Goal: Task Accomplishment & Management: Complete application form

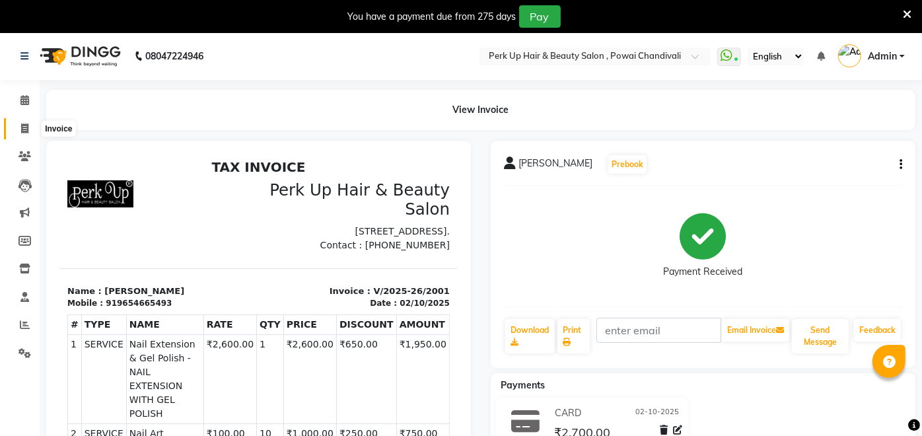
click at [21, 127] on icon at bounding box center [24, 129] width 7 height 10
select select "5131"
select select "service"
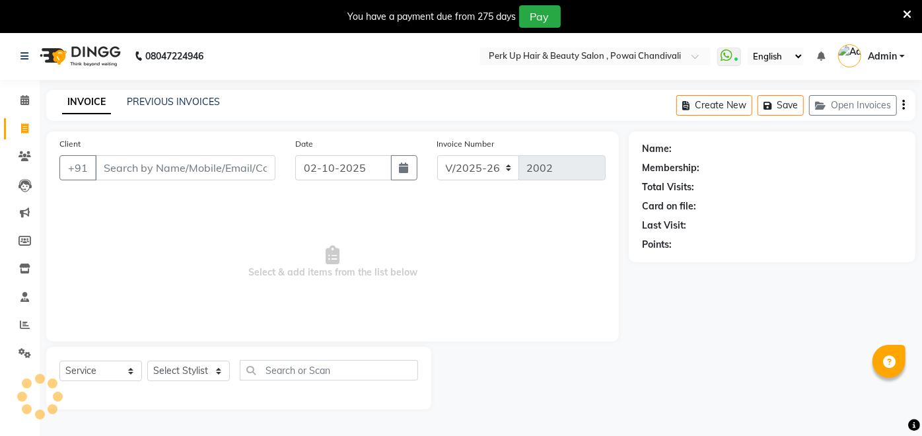
scroll to position [32, 0]
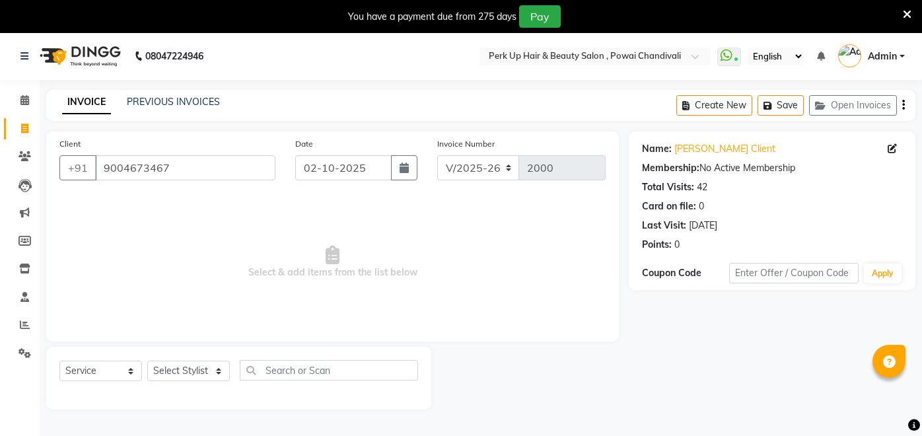
select select "5131"
select select "service"
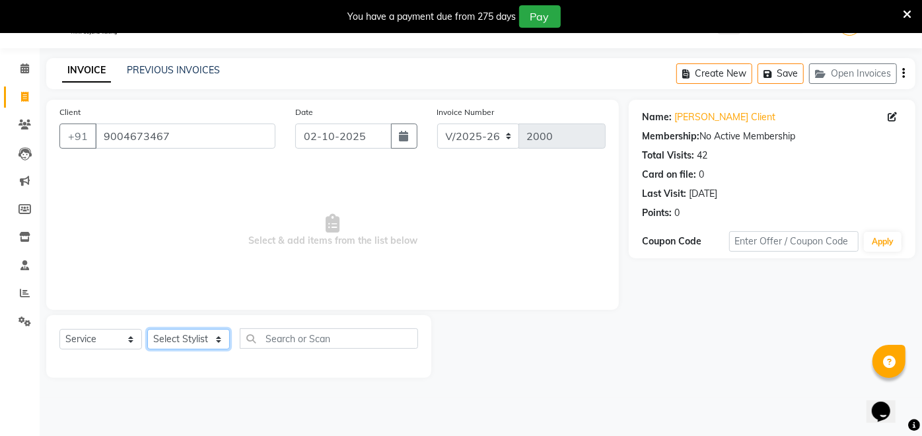
click at [164, 342] on select "Select Stylist [PERSON_NAME] danish [PERSON_NAME] [PERSON_NAME] [PERSON_NAME] […" at bounding box center [188, 339] width 83 height 20
select select "48932"
click at [147, 329] on select "Select Stylist Anita Das danish Kumkum Pasi Naseem Mansoori Neha YAdav Nilam Bh…" at bounding box center [188, 339] width 83 height 20
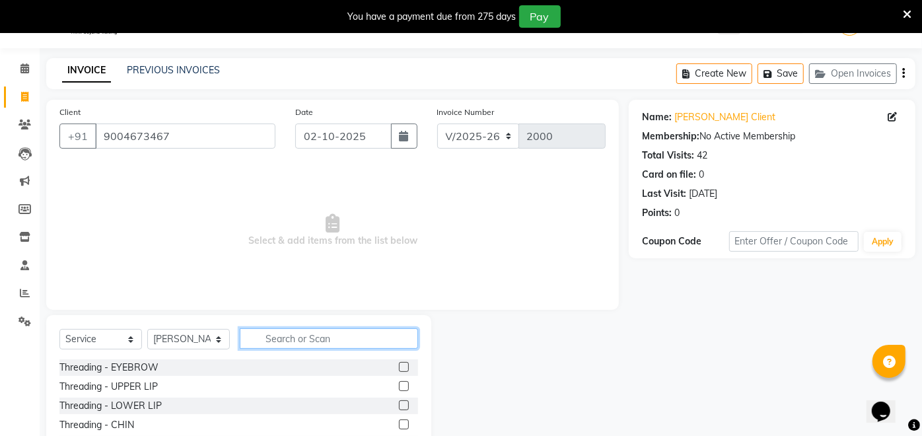
click at [266, 345] on input "text" at bounding box center [329, 338] width 178 height 20
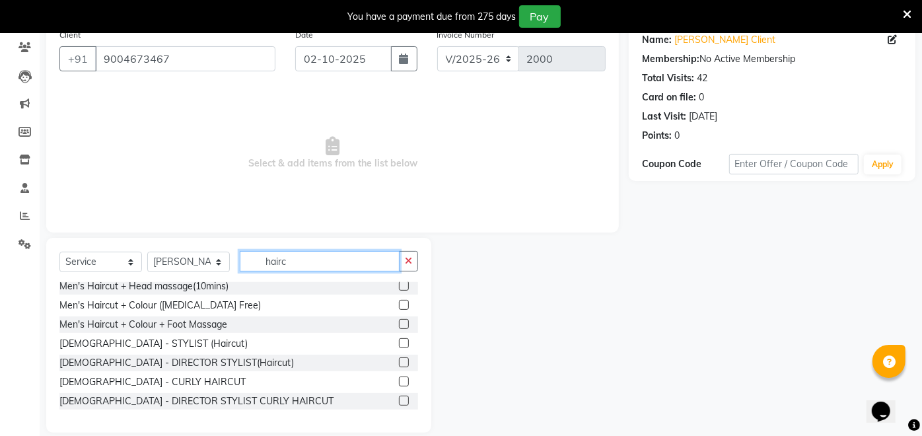
scroll to position [124, 0]
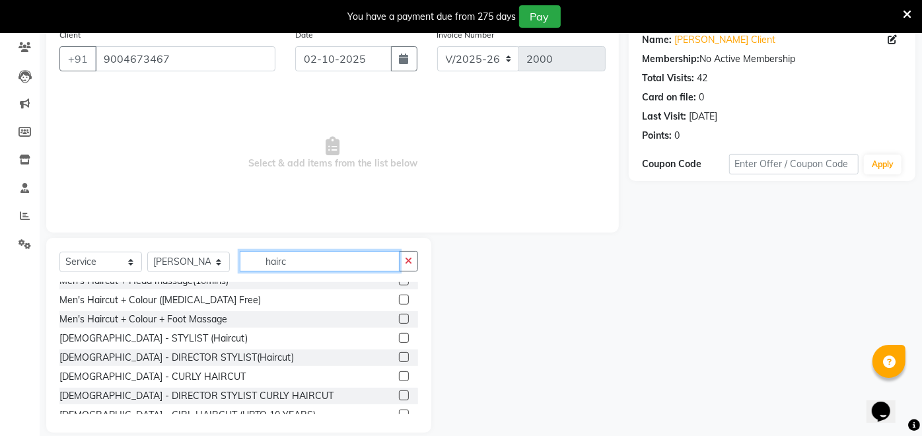
type input "hairc"
click at [399, 336] on label at bounding box center [404, 338] width 10 height 10
click at [399, 336] on input "checkbox" at bounding box center [403, 338] width 9 height 9
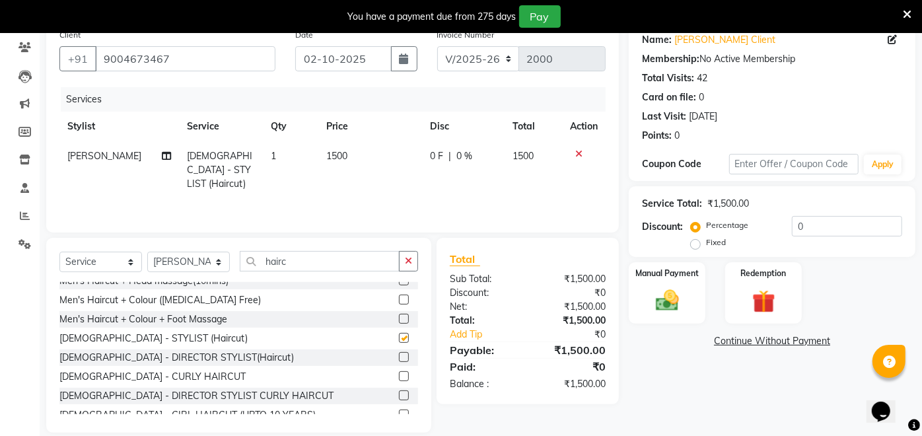
checkbox input "false"
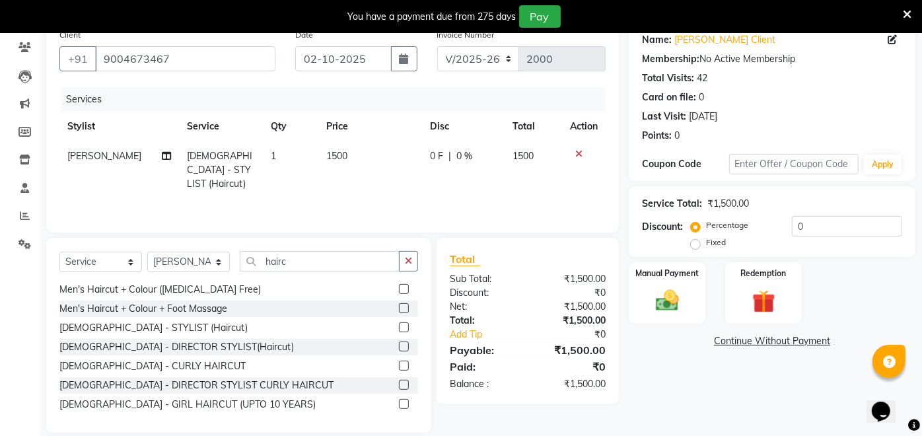
scroll to position [155, 0]
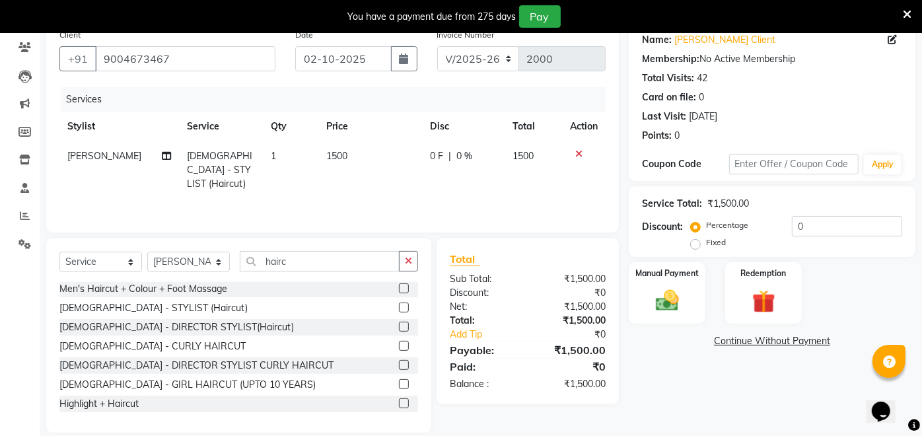
click at [399, 383] on label at bounding box center [404, 384] width 10 height 10
click at [399, 383] on input "checkbox" at bounding box center [403, 385] width 9 height 9
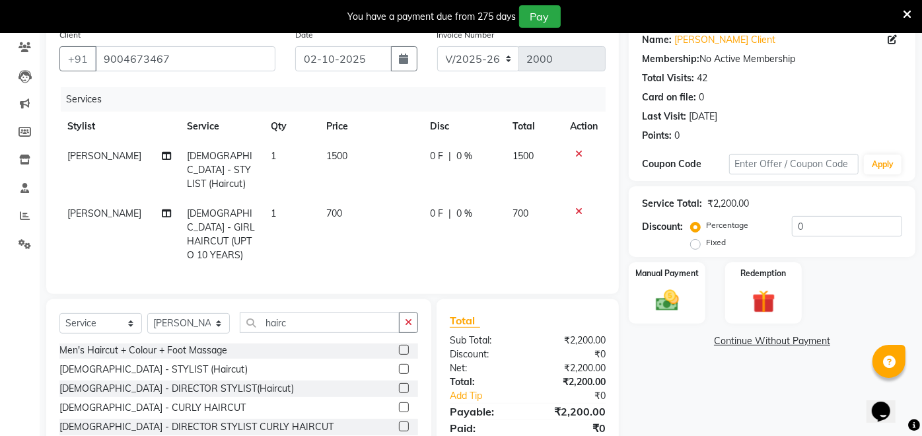
checkbox input "false"
drag, startPoint x: 577, startPoint y: 149, endPoint x: 560, endPoint y: 162, distance: 21.7
click at [577, 149] on icon at bounding box center [578, 153] width 7 height 9
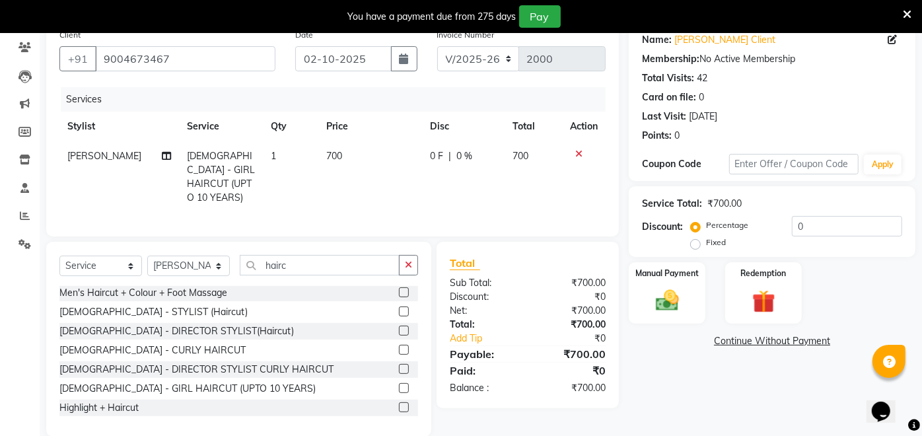
click at [330, 159] on span "700" at bounding box center [334, 156] width 16 height 12
select select "48932"
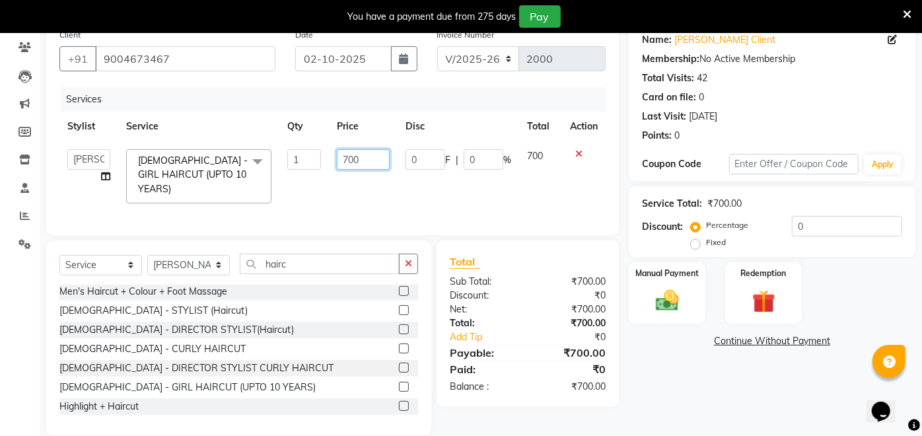
drag, startPoint x: 363, startPoint y: 159, endPoint x: 332, endPoint y: 163, distance: 32.0
click at [332, 163] on td "700" at bounding box center [363, 176] width 69 height 70
type input "1000"
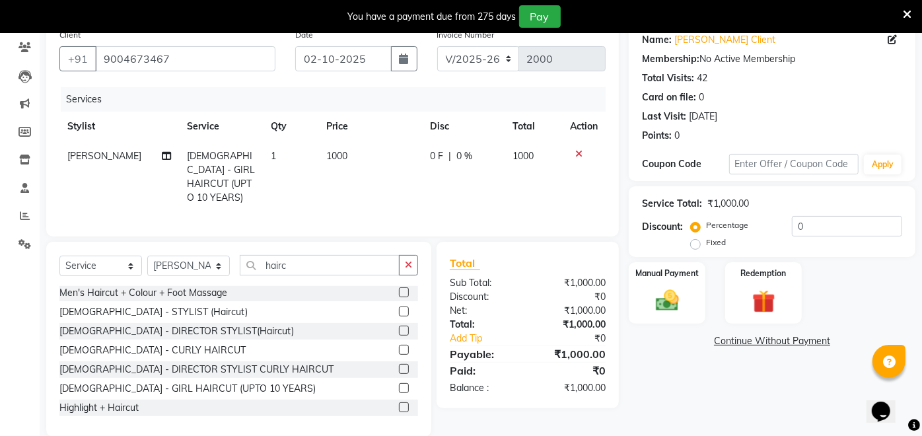
click at [336, 179] on td "1000" at bounding box center [370, 176] width 104 height 71
select select "48932"
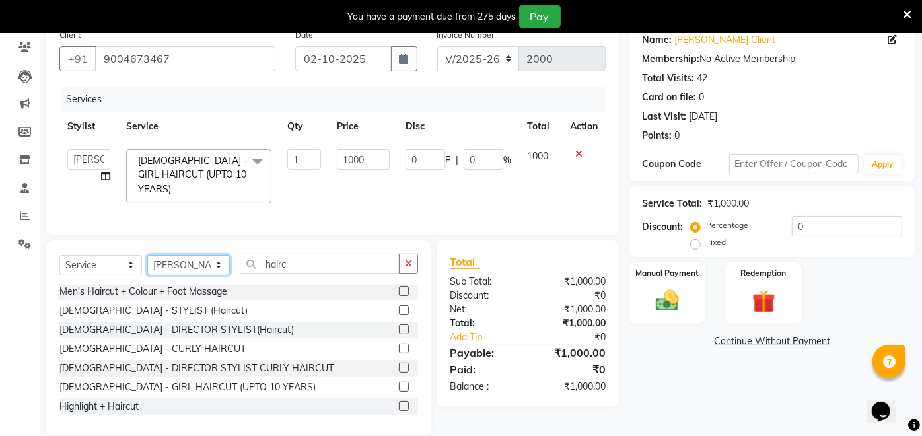
click at [190, 261] on select "Select Stylist Anita Das danish Kumkum Pasi Naseem Mansoori Neha YAdav Nilam Bh…" at bounding box center [188, 265] width 83 height 20
select select "32895"
click at [147, 255] on select "Select Stylist Anita Das danish Kumkum Pasi Naseem Mansoori Neha YAdav Nilam Bh…" at bounding box center [188, 265] width 83 height 20
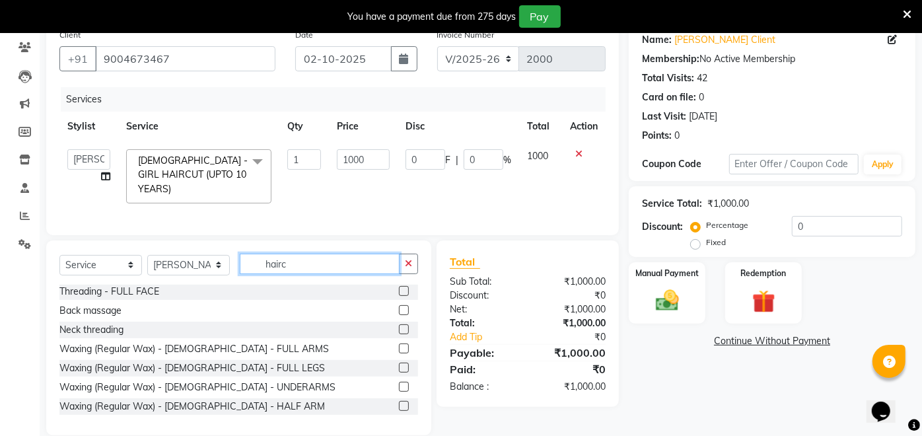
click at [328, 260] on input "hairc" at bounding box center [320, 264] width 160 height 20
type input "h"
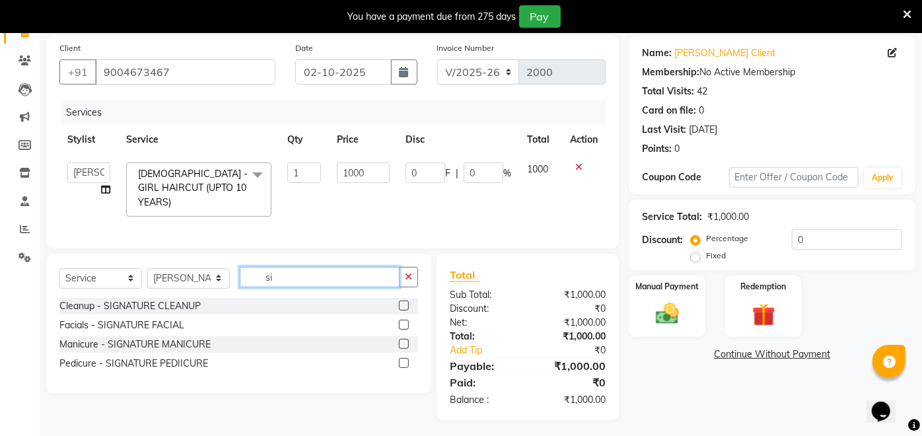
scroll to position [109, 0]
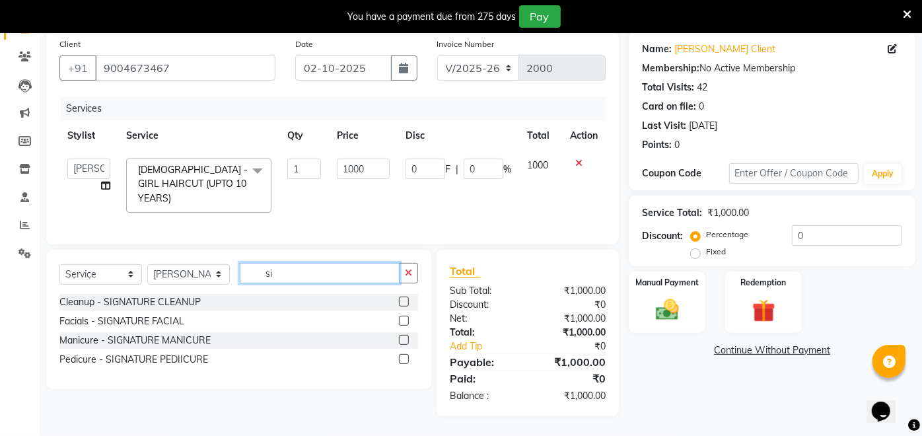
type input "s"
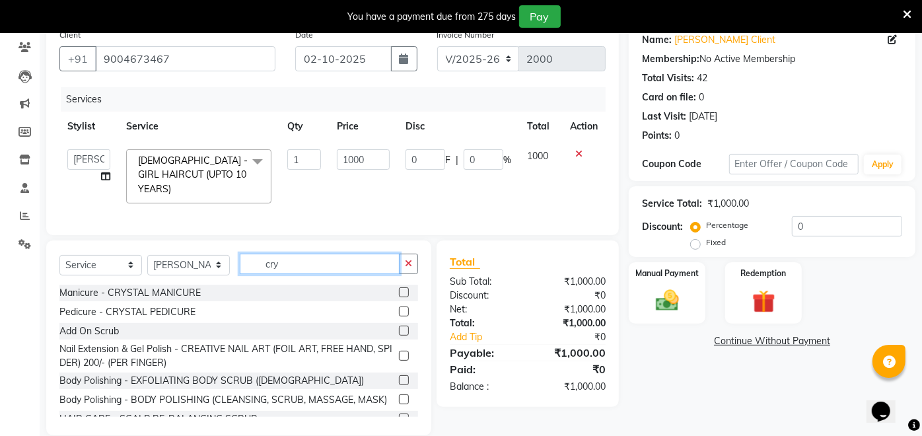
scroll to position [96, 0]
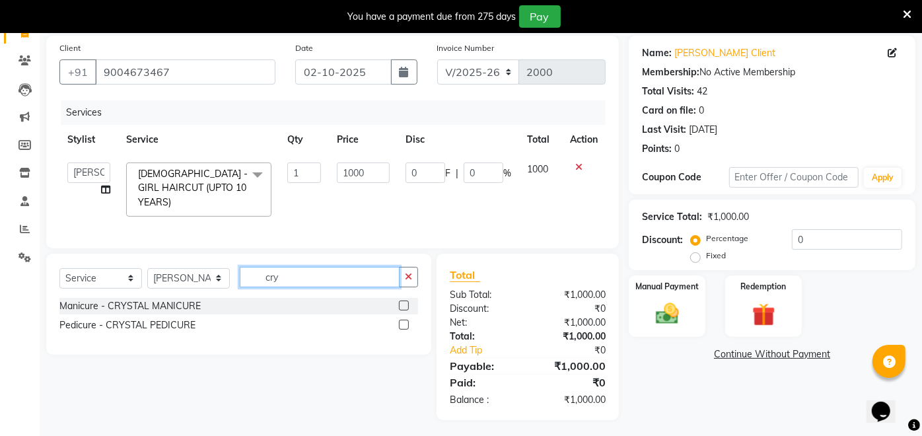
type input "cry"
click at [405, 322] on label at bounding box center [404, 325] width 10 height 10
click at [405, 322] on input "checkbox" at bounding box center [403, 325] width 9 height 9
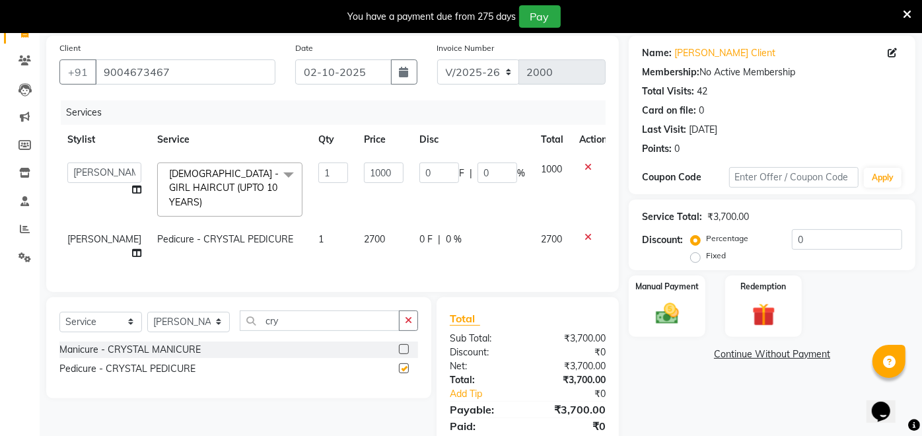
checkbox input "false"
click at [364, 233] on span "2700" at bounding box center [374, 239] width 21 height 12
select select "32895"
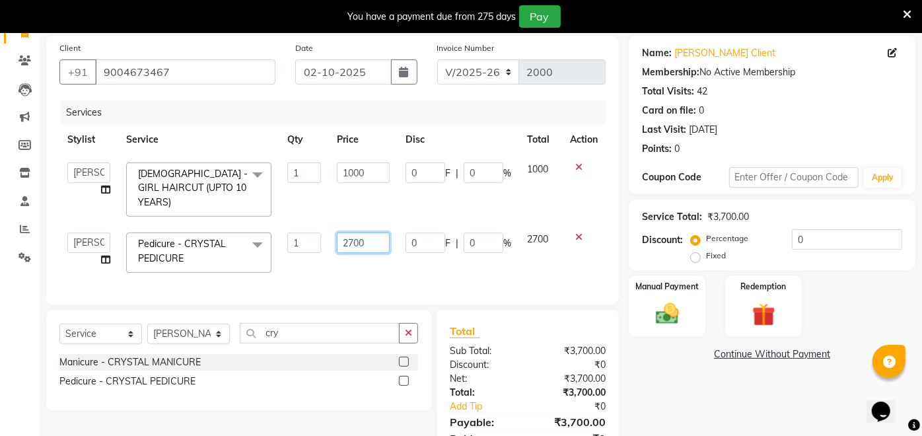
click at [347, 233] on input "2700" at bounding box center [363, 243] width 53 height 20
type input "2800"
click at [388, 261] on td "2800" at bounding box center [363, 253] width 69 height 56
select select "32895"
drag, startPoint x: 474, startPoint y: 229, endPoint x: 462, endPoint y: 229, distance: 11.9
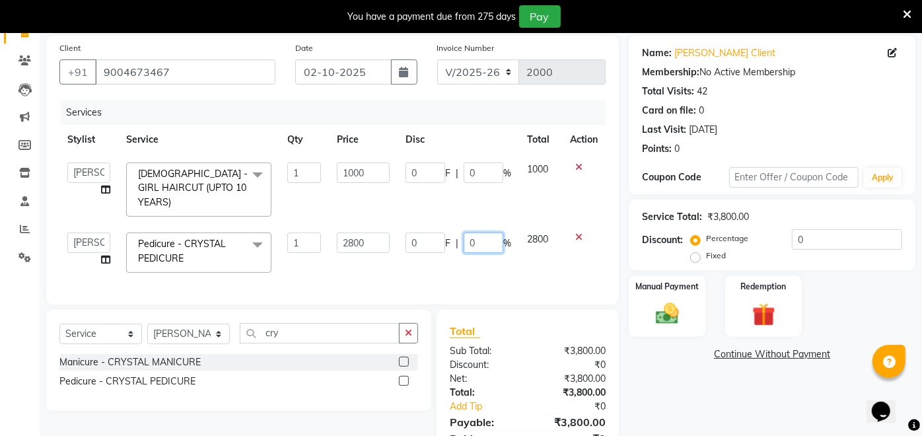
click at [462, 233] on div "0 F | 0 %" at bounding box center [459, 243] width 106 height 20
type input "25"
click at [476, 164] on input "0" at bounding box center [484, 173] width 40 height 20
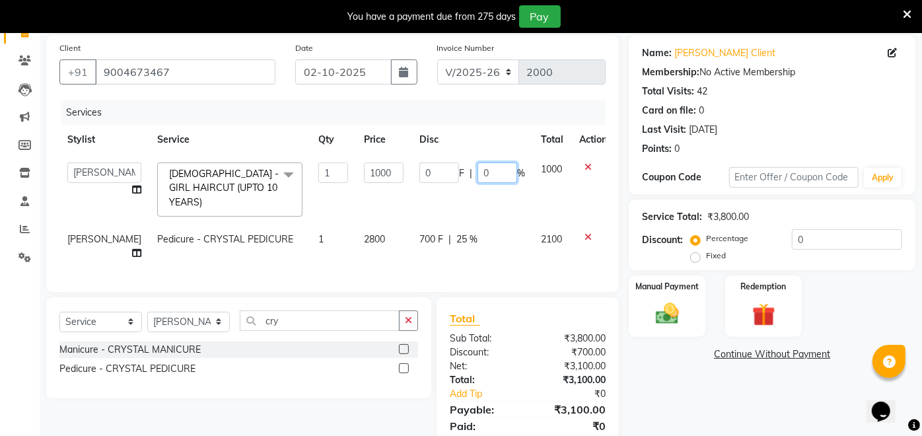
drag, startPoint x: 478, startPoint y: 166, endPoint x: 460, endPoint y: 170, distance: 17.6
click at [460, 170] on div "0 F | 0 %" at bounding box center [472, 173] width 106 height 20
type input "20"
click at [462, 196] on td "0 F | 20 %" at bounding box center [473, 190] width 122 height 70
select select "48932"
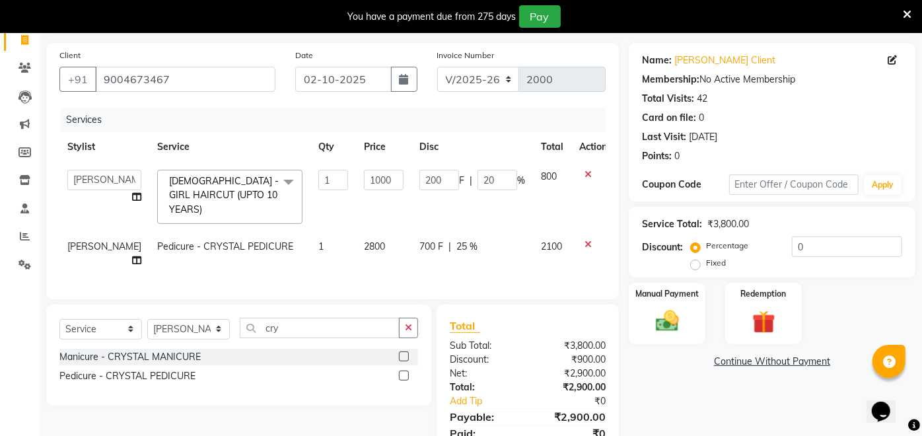
scroll to position [0, 0]
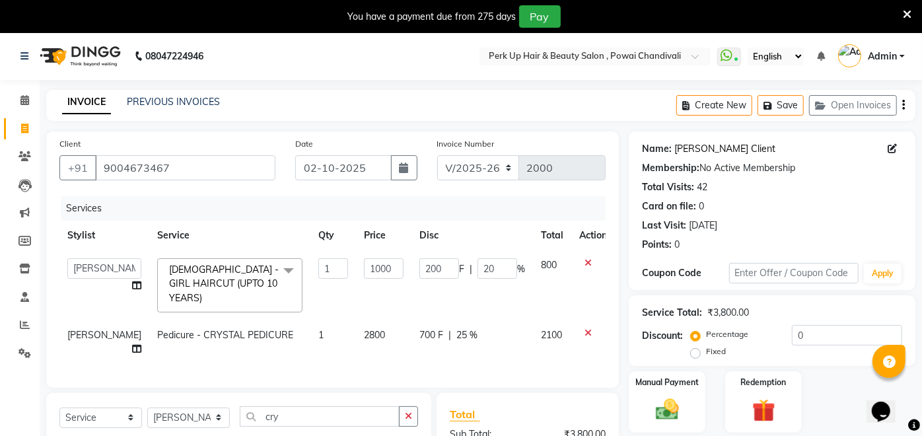
click at [708, 147] on link "Dorothy Client" at bounding box center [724, 149] width 101 height 14
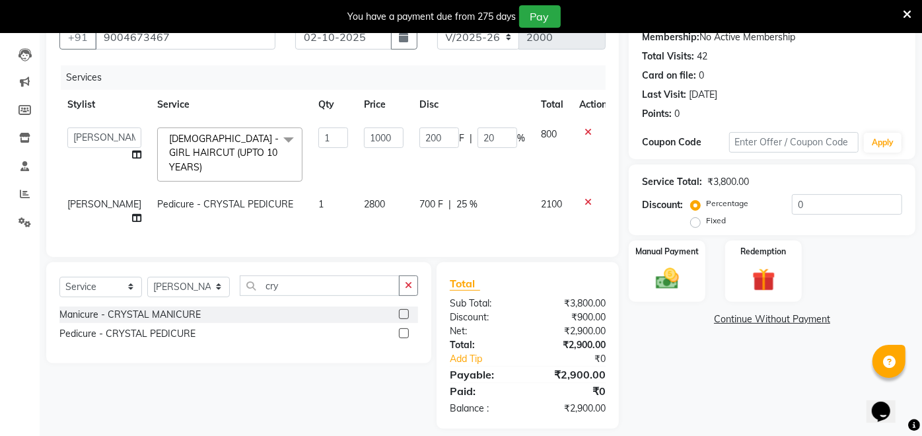
scroll to position [153, 0]
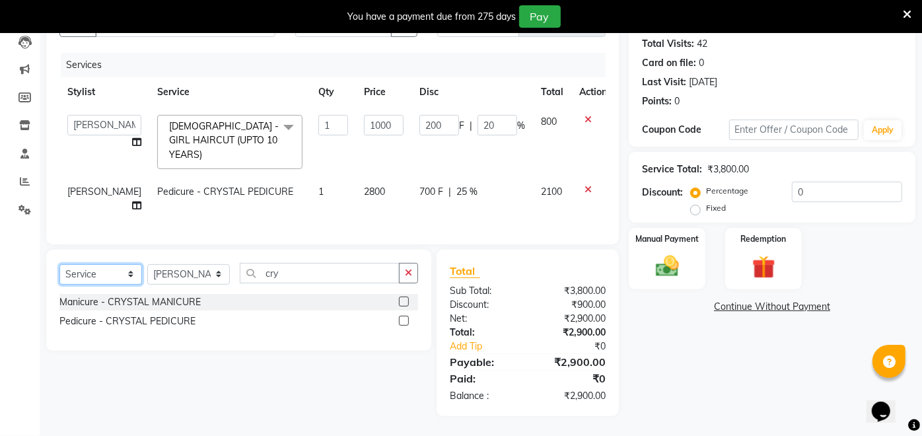
click at [98, 275] on select "Select Service Product Membership Package Voucher Prepaid Gift Card" at bounding box center [100, 274] width 83 height 20
select select "membership"
click at [59, 264] on select "Select Service Product Membership Package Voucher Prepaid Gift Card" at bounding box center [100, 274] width 83 height 20
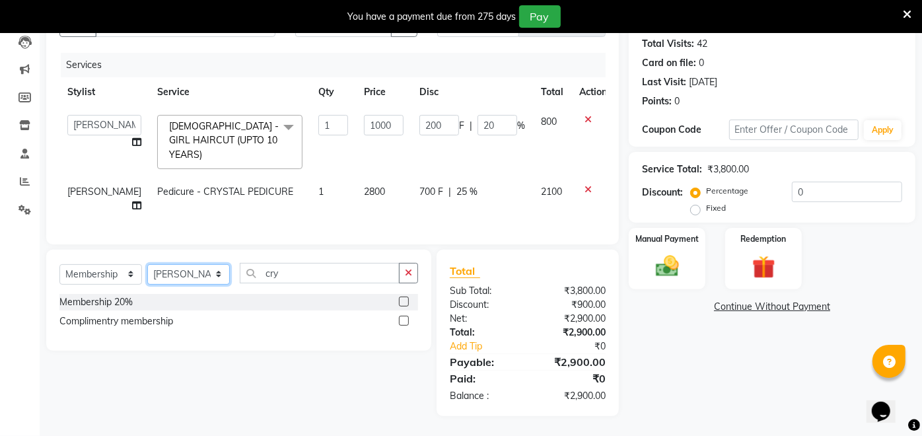
click at [177, 275] on select "Select Stylist Anita Das danish Kumkum Pasi Naseem Mansoori Neha YAdav Nilam Bh…" at bounding box center [188, 274] width 83 height 20
select select "32896"
click at [147, 264] on select "Select Stylist Anita Das danish Kumkum Pasi Naseem Mansoori Neha YAdav Nilam Bh…" at bounding box center [188, 274] width 83 height 20
click at [404, 300] on label at bounding box center [404, 302] width 10 height 10
click at [404, 300] on input "checkbox" at bounding box center [403, 302] width 9 height 9
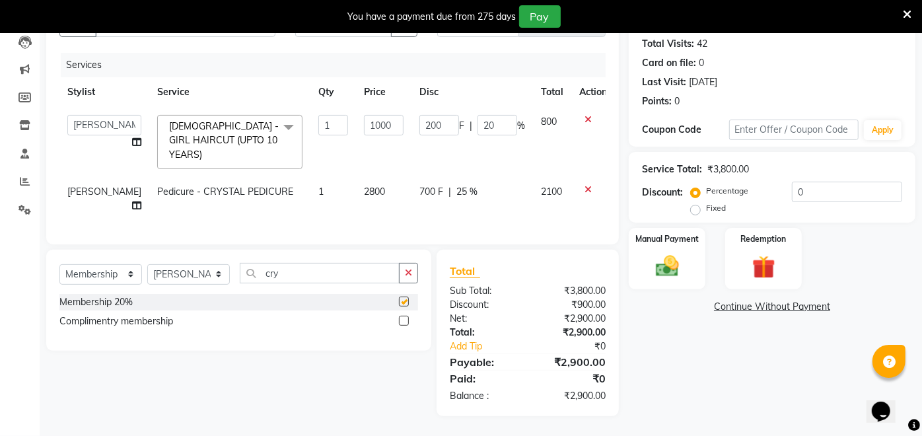
select select "select"
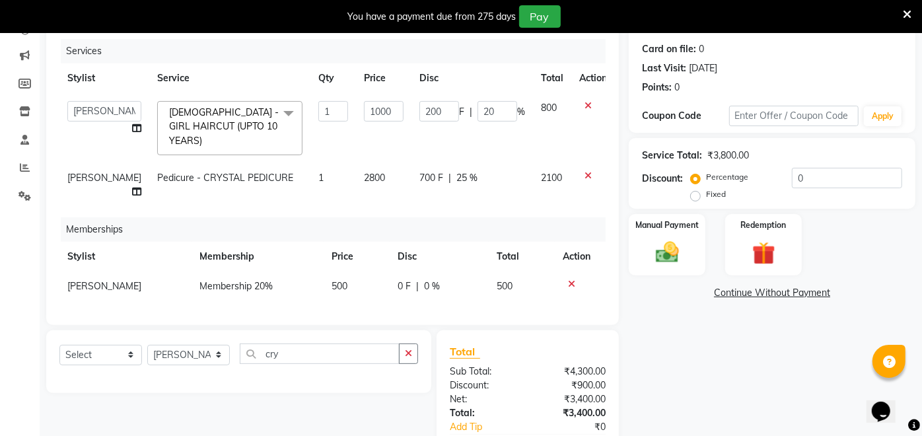
scroll to position [187, 0]
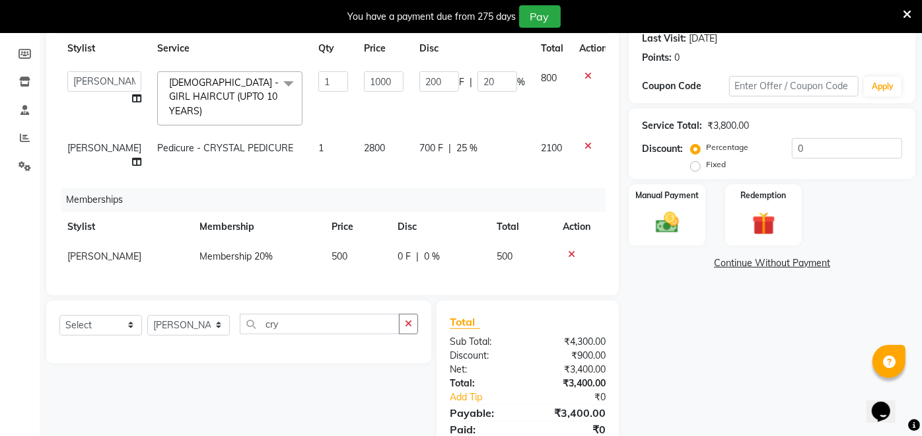
click at [507, 173] on td "700 F | 25 %" at bounding box center [473, 155] width 122 height 44
select select "32895"
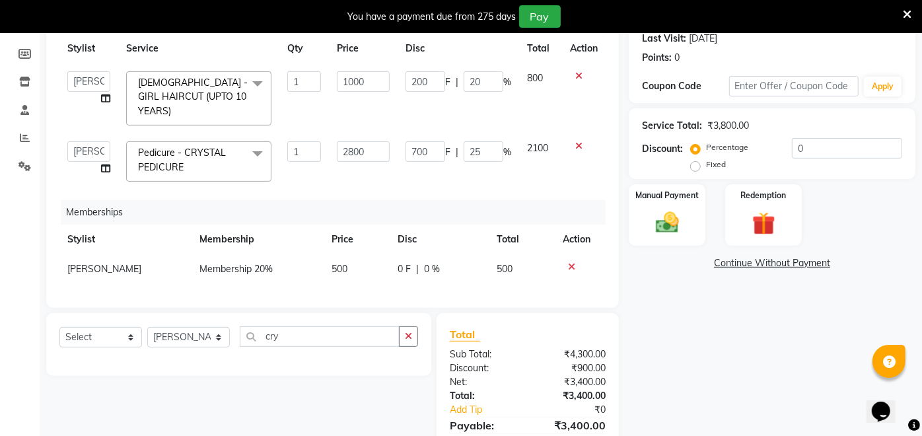
click at [783, 259] on link "Continue Without Payment" at bounding box center [772, 263] width 281 height 14
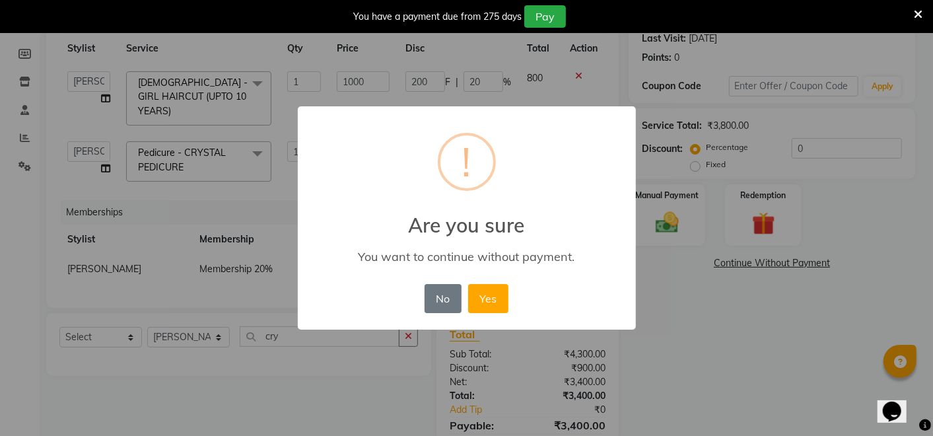
drag, startPoint x: 490, startPoint y: 296, endPoint x: 758, endPoint y: 351, distance: 273.9
click at [758, 351] on div "× ! Are you sure You want to continue without payment. No No Yes" at bounding box center [466, 218] width 933 height 436
click at [428, 291] on button "No" at bounding box center [443, 298] width 37 height 29
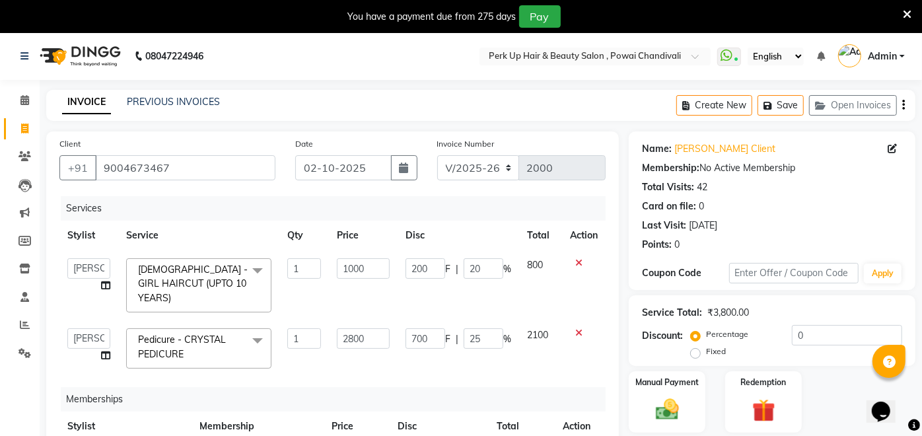
scroll to position [246, 0]
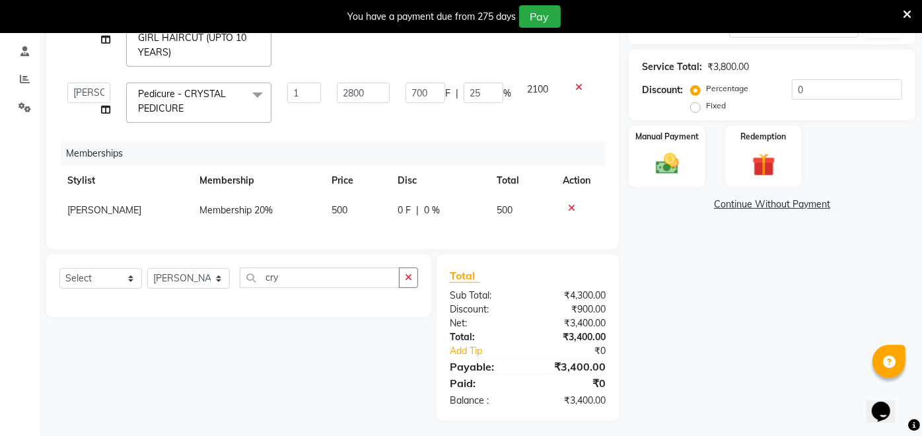
click at [782, 205] on link "Continue Without Payment" at bounding box center [772, 205] width 281 height 14
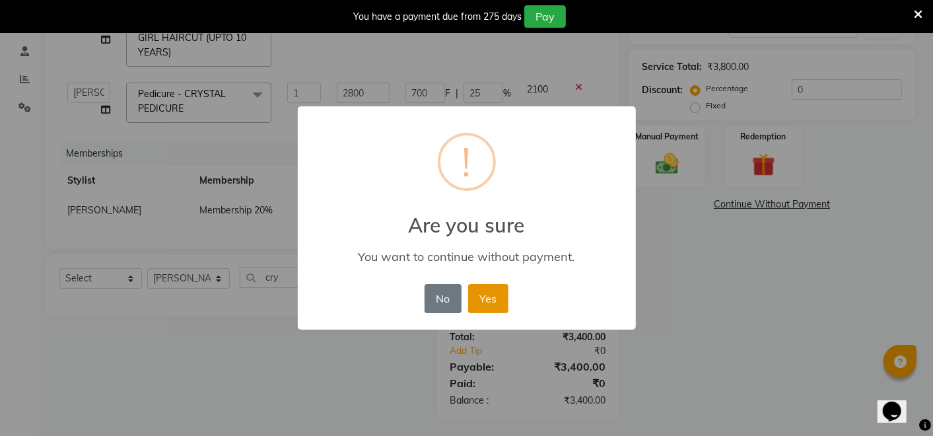
click at [488, 298] on button "Yes" at bounding box center [488, 298] width 40 height 29
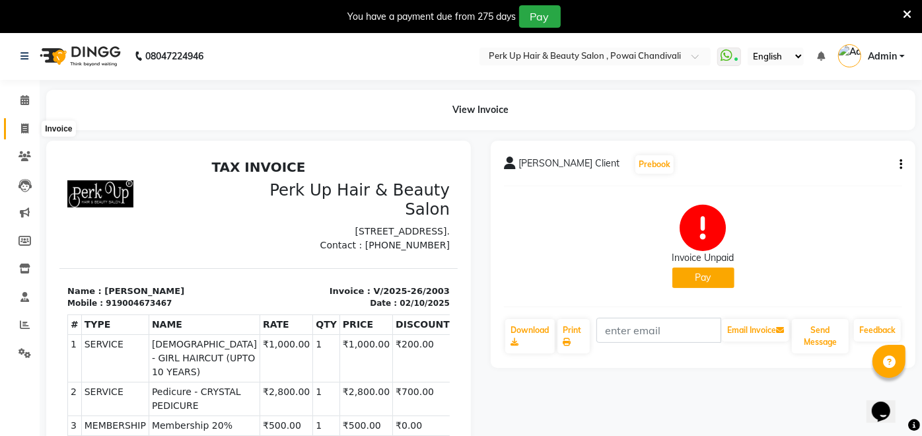
click at [24, 127] on icon at bounding box center [24, 129] width 7 height 10
select select "service"
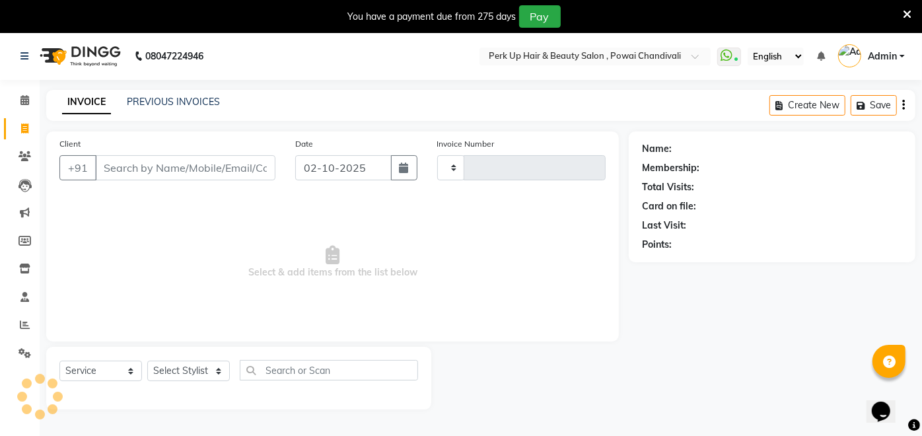
scroll to position [32, 0]
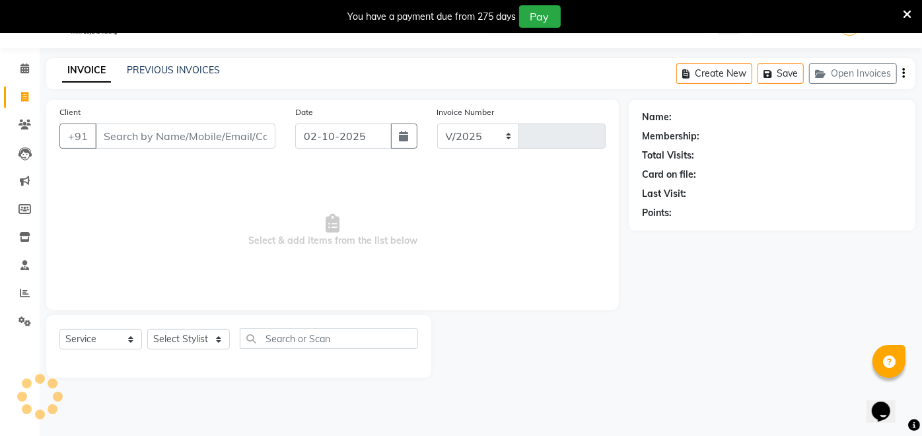
select select "5131"
type input "2004"
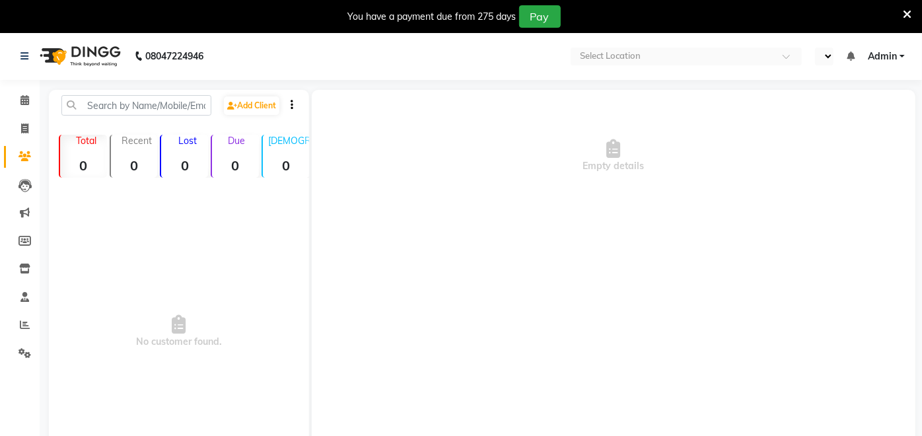
select select "en"
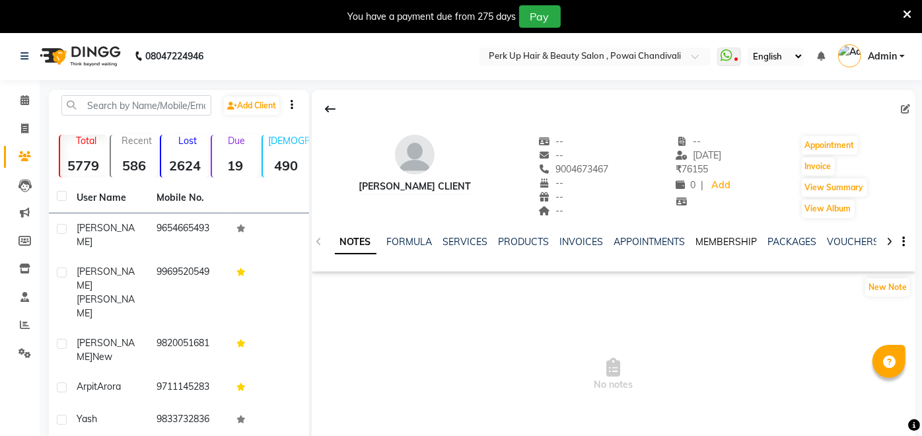
click at [726, 238] on link "MEMBERSHIP" at bounding box center [726, 242] width 61 height 12
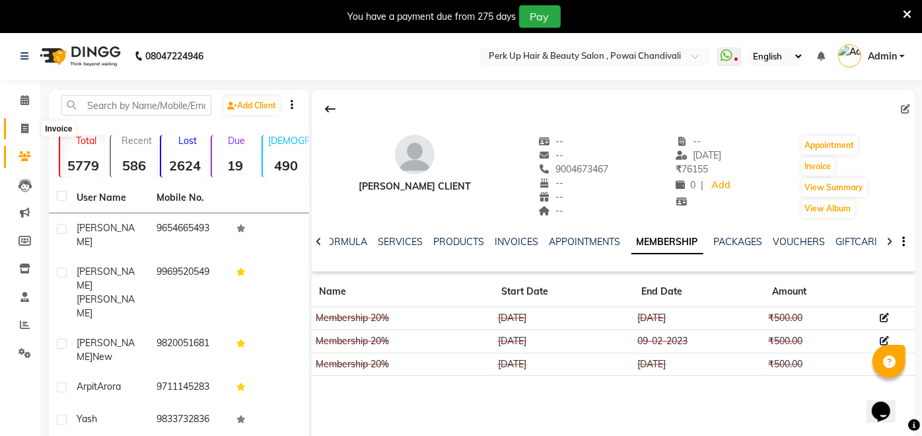
click at [22, 131] on icon at bounding box center [24, 129] width 7 height 10
select select "5131"
select select "service"
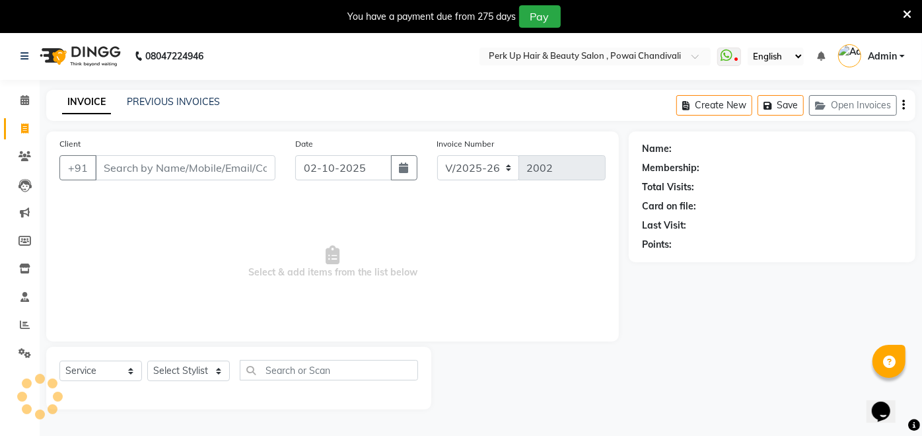
scroll to position [32, 0]
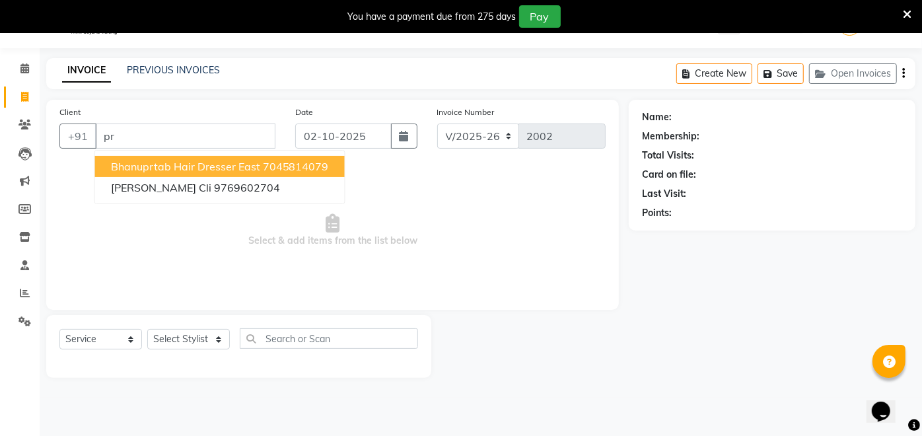
type input "p"
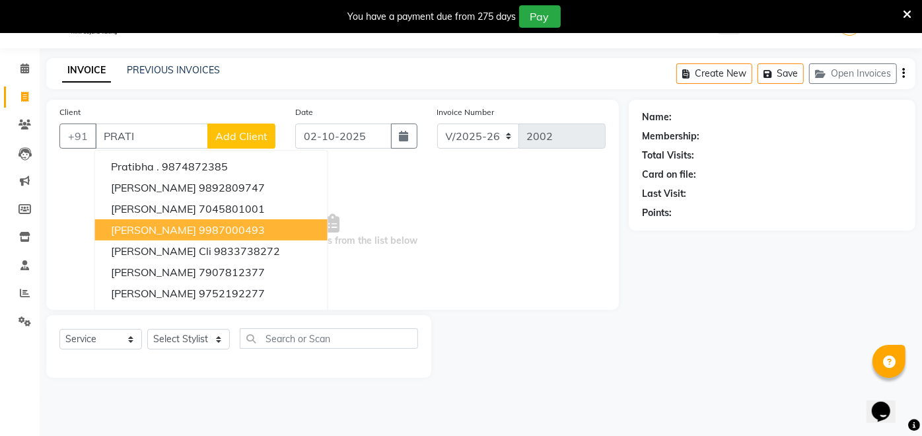
click at [199, 234] on ngb-highlight "9987000493" at bounding box center [232, 229] width 66 height 13
type input "9987000493"
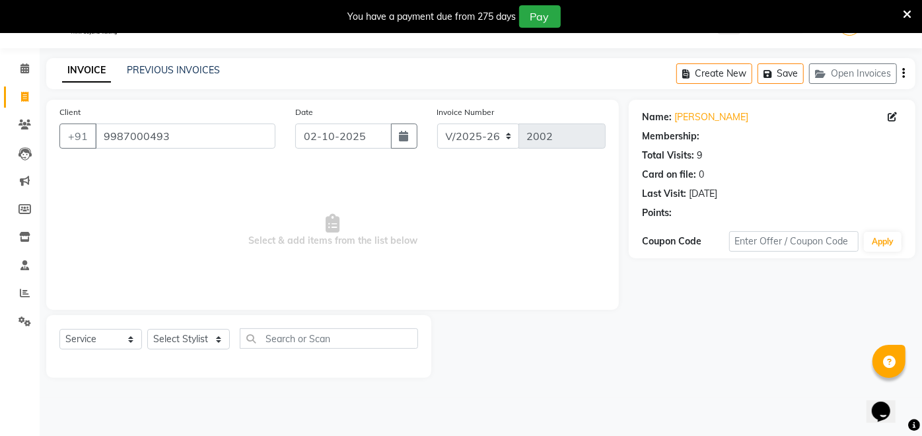
select select "1: Object"
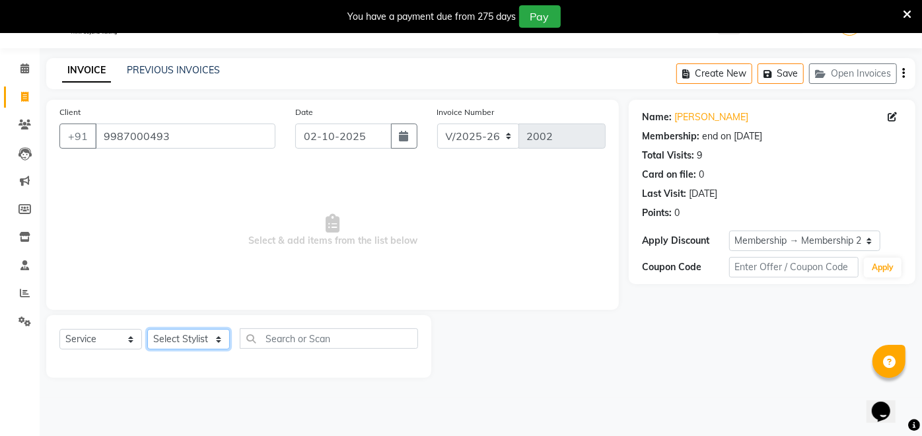
click at [181, 335] on select "Select Stylist Anita Das danish Kumkum Pasi Naseem Mansoori Neha YAdav Nilam Bh…" at bounding box center [188, 339] width 83 height 20
select select "32891"
click at [147, 329] on select "Select Stylist Anita Das danish Kumkum Pasi Naseem Mansoori Neha YAdav Nilam Bh…" at bounding box center [188, 339] width 83 height 20
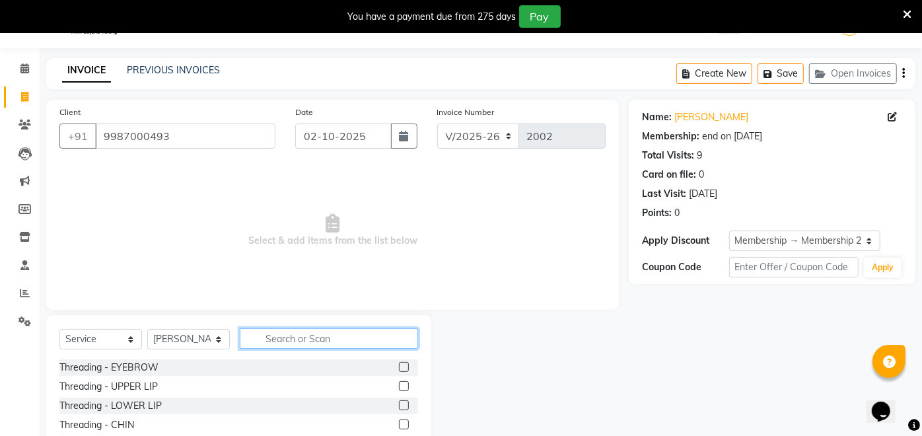
click at [320, 347] on input "text" at bounding box center [329, 338] width 178 height 20
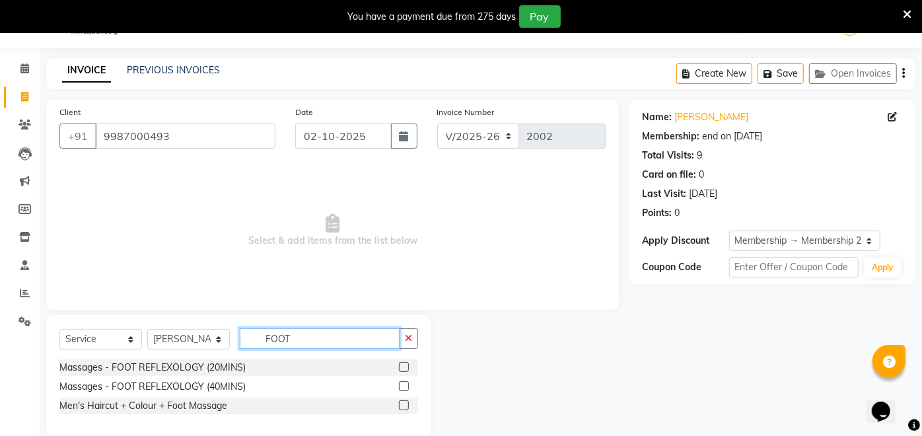
type input "FOOT"
click at [405, 367] on label at bounding box center [404, 367] width 10 height 10
click at [405, 367] on input "checkbox" at bounding box center [403, 367] width 9 height 9
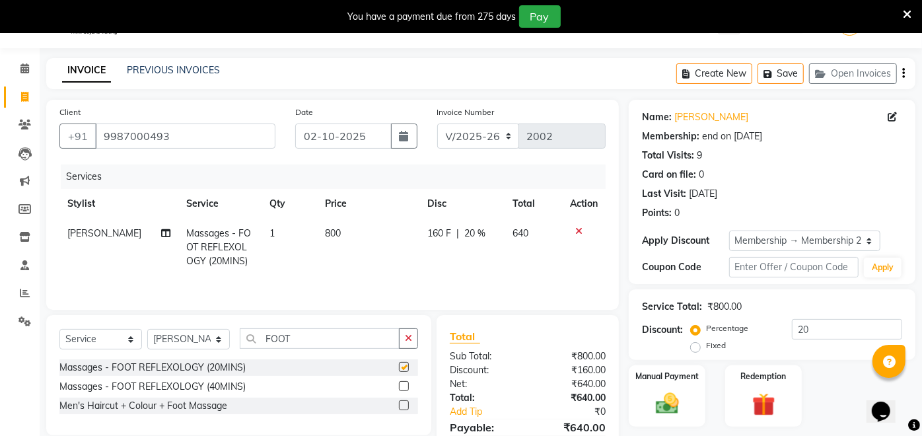
checkbox input "false"
click at [325, 346] on input "FOOT" at bounding box center [320, 338] width 160 height 20
type input "F"
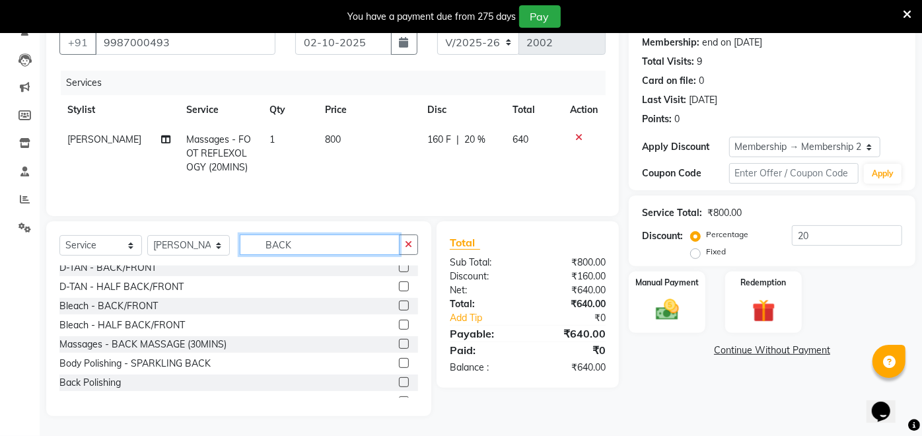
scroll to position [238, 0]
type input "BACK"
click at [399, 342] on label at bounding box center [404, 342] width 10 height 10
click at [399, 342] on input "checkbox" at bounding box center [403, 342] width 9 height 9
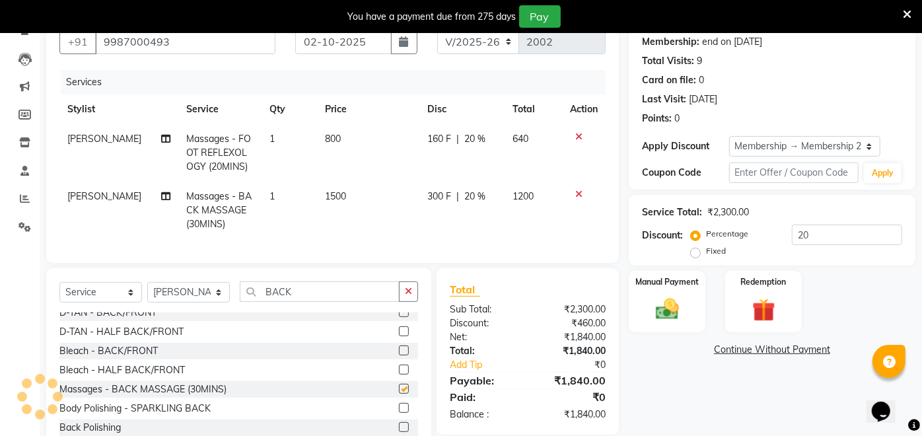
checkbox input "false"
click at [327, 296] on input "BACK" at bounding box center [320, 291] width 160 height 20
type input "B"
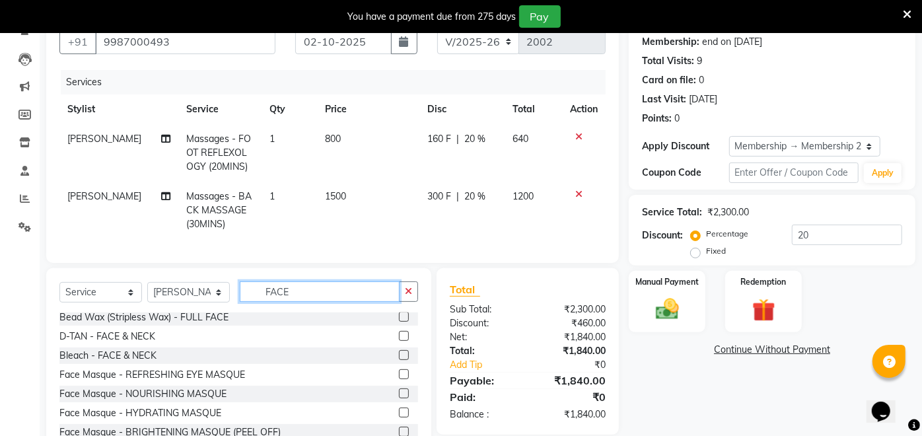
scroll to position [59, 0]
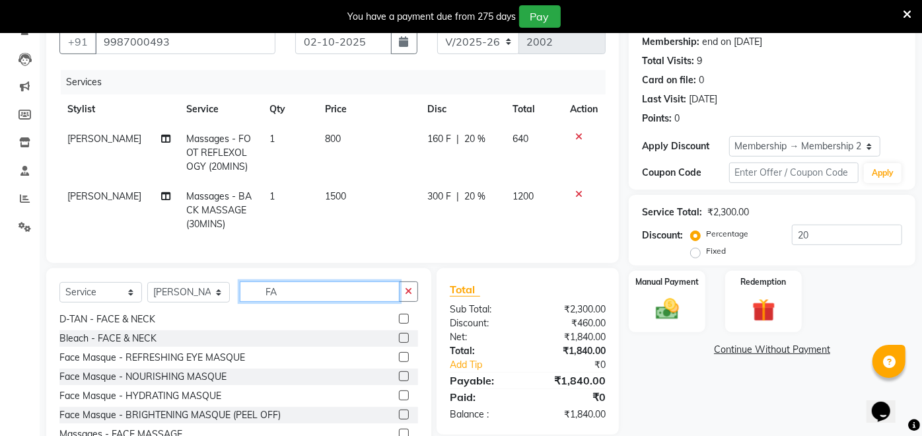
type input "F"
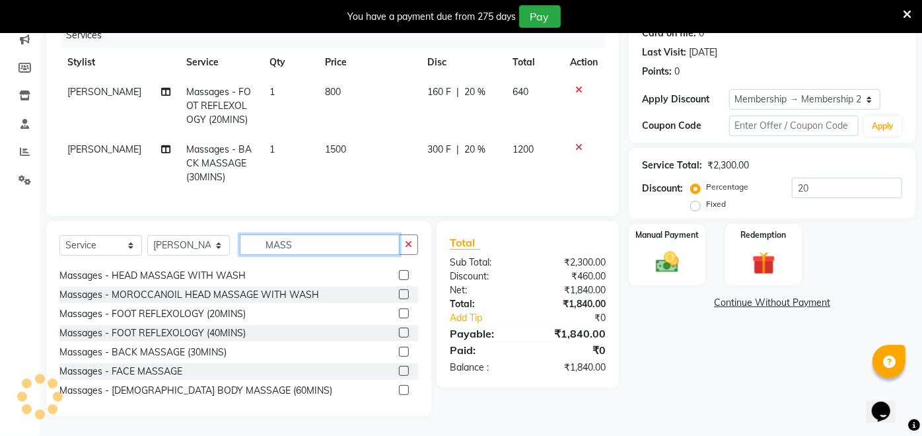
scroll to position [101, 0]
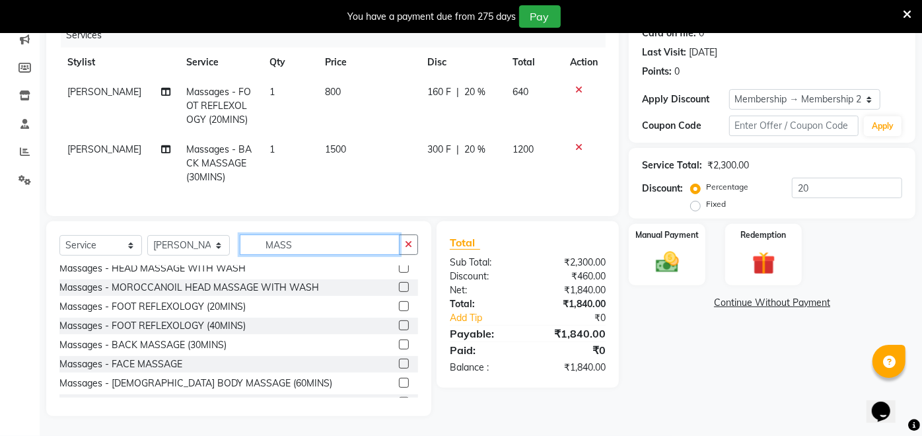
type input "MASS"
click at [399, 360] on label at bounding box center [404, 364] width 10 height 10
click at [399, 360] on input "checkbox" at bounding box center [403, 364] width 9 height 9
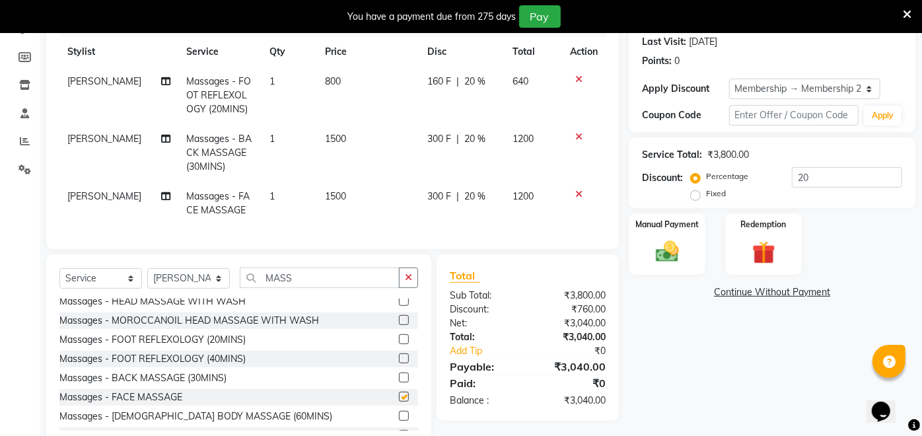
checkbox input "false"
click at [657, 241] on img at bounding box center [667, 252] width 39 height 28
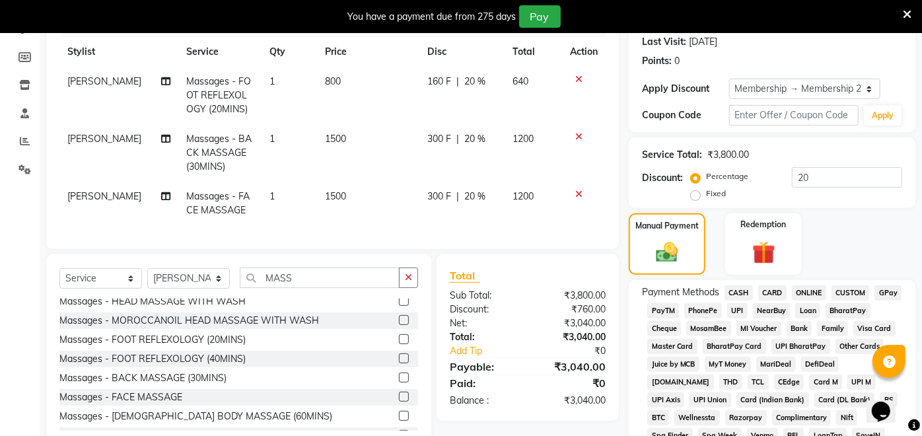
click at [740, 305] on span "UPI" at bounding box center [737, 310] width 20 height 15
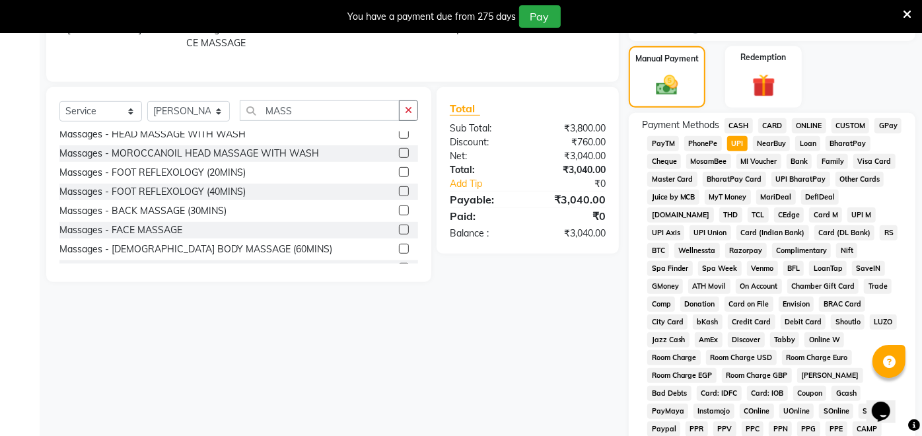
scroll to position [600, 0]
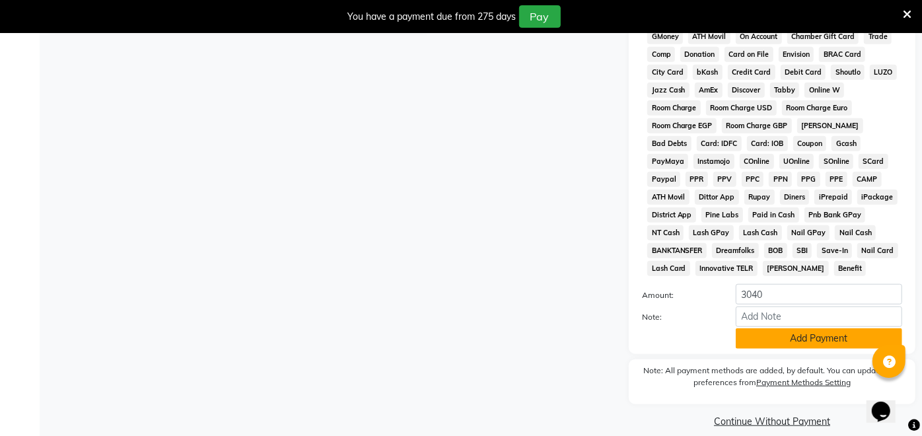
click at [795, 328] on button "Add Payment" at bounding box center [819, 338] width 166 height 20
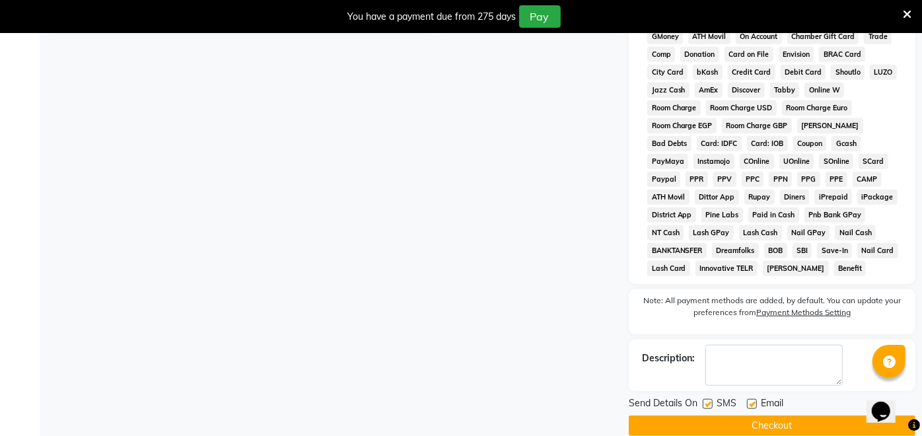
click at [758, 416] on button "Checkout" at bounding box center [772, 426] width 287 height 20
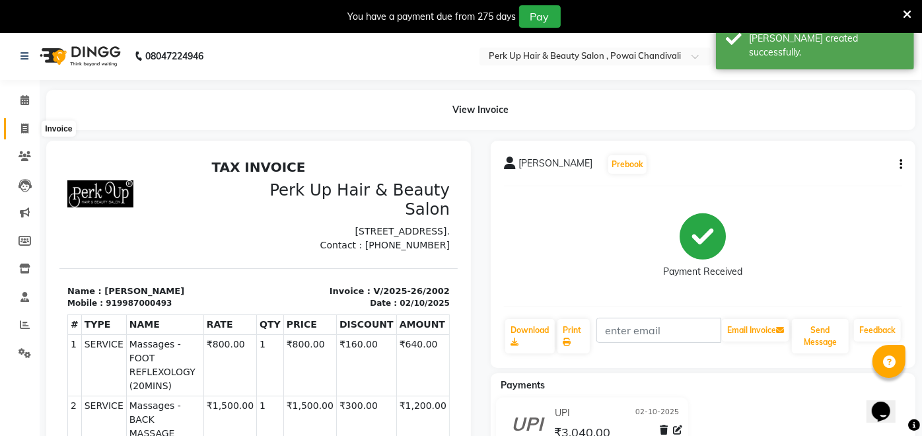
click at [24, 131] on icon at bounding box center [24, 129] width 7 height 10
select select "service"
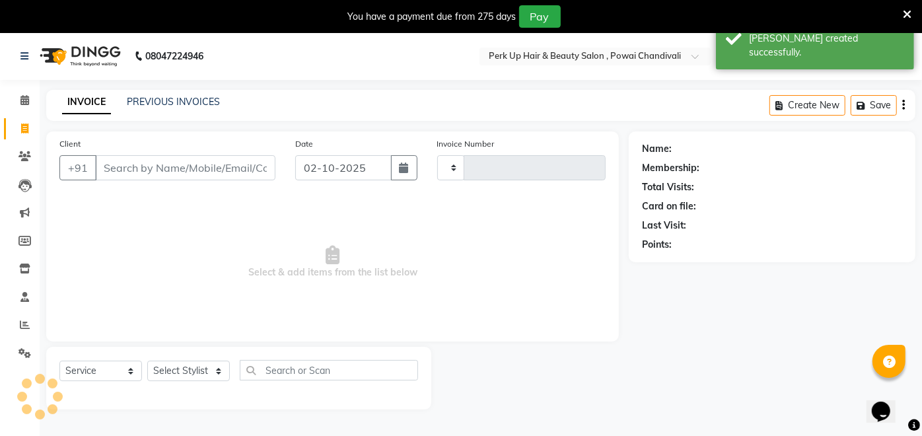
type input "2003"
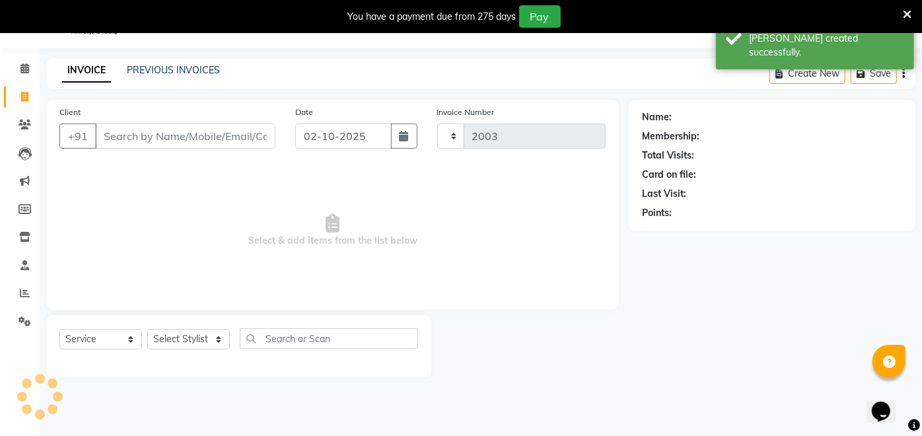
select select "5131"
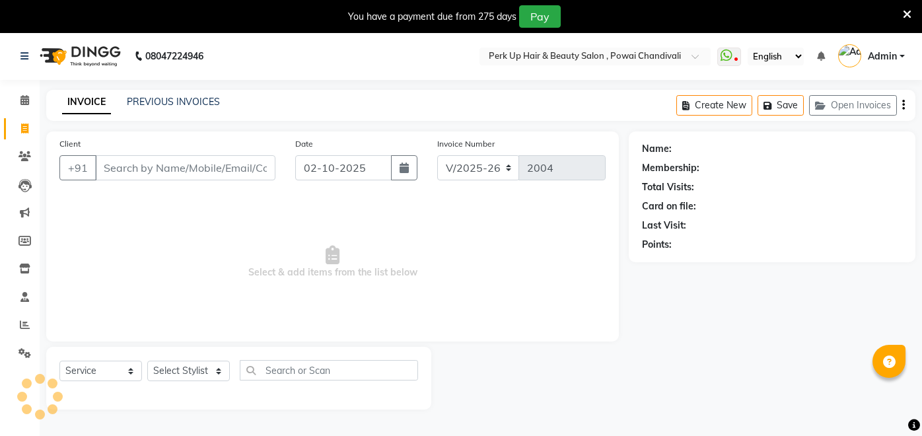
select select "5131"
select select "service"
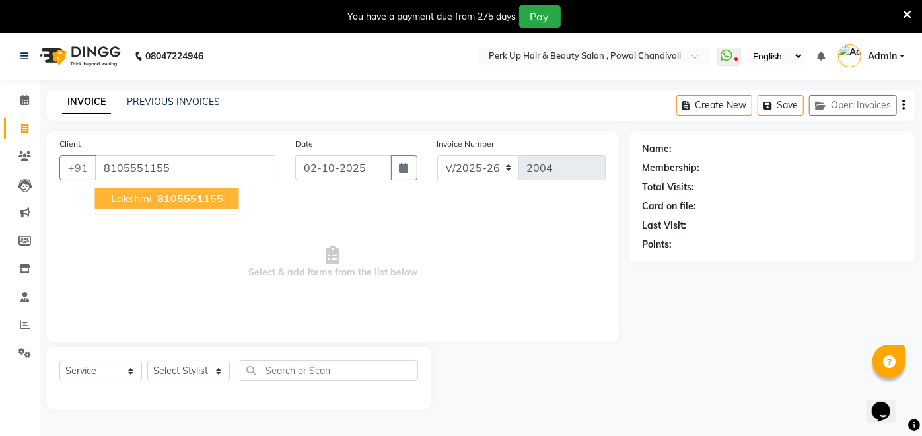
type input "8105551155"
click at [194, 190] on button "Lakshmi 81055511 55" at bounding box center [167, 198] width 144 height 21
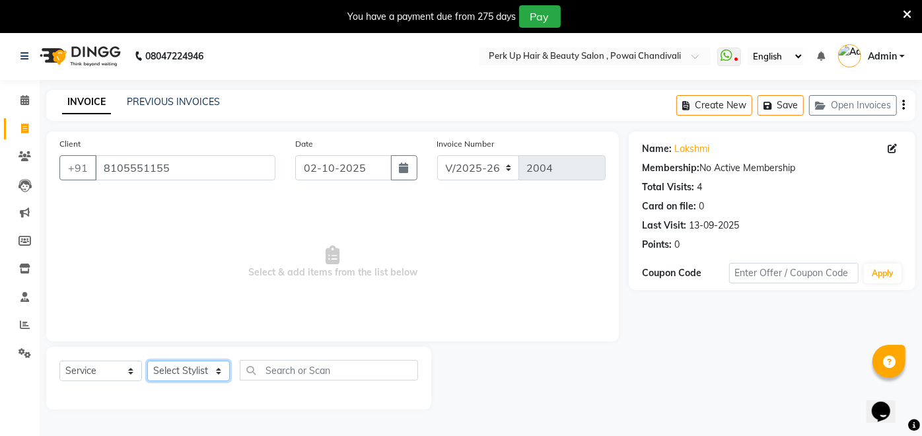
click at [196, 371] on select "Select Stylist Anita Das danish Kumkum Pasi Naseem Mansoori Neha YAdav Nilam Bh…" at bounding box center [188, 371] width 83 height 20
select select "85856"
click at [147, 361] on select "Select Stylist Anita Das danish Kumkum Pasi Naseem Mansoori Neha YAdav Nilam Bh…" at bounding box center [188, 371] width 83 height 20
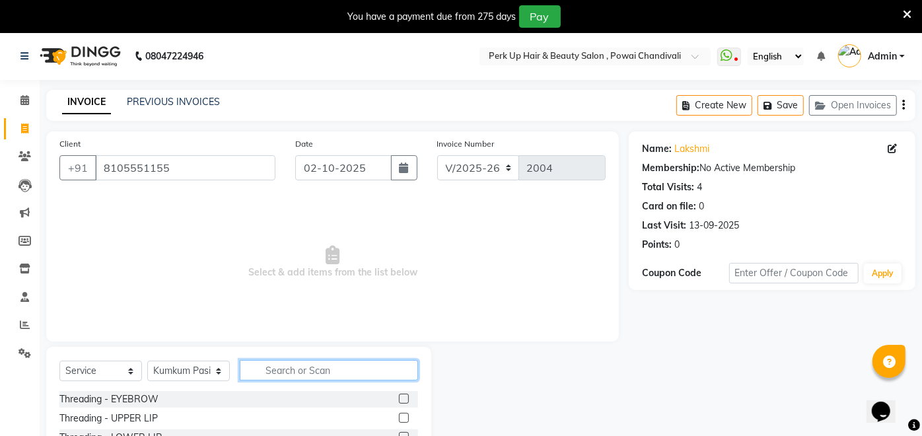
click at [275, 366] on input "text" at bounding box center [329, 370] width 178 height 20
type input "EYE"
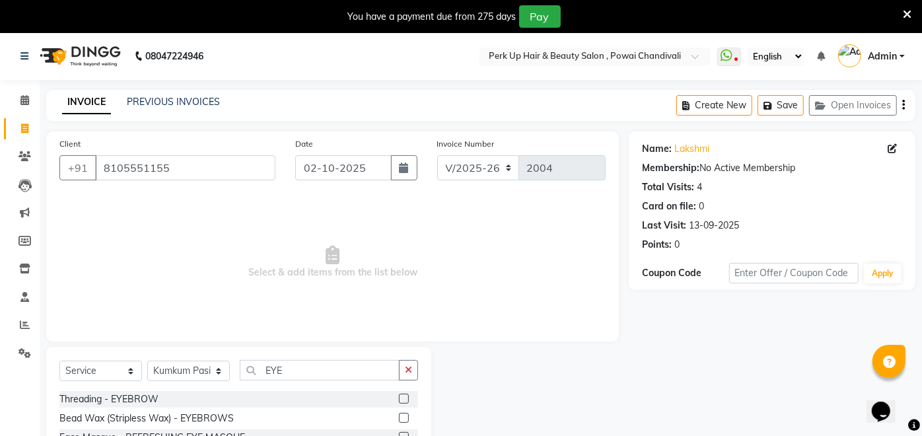
click at [405, 396] on label at bounding box center [404, 399] width 10 height 10
click at [405, 396] on input "checkbox" at bounding box center [403, 399] width 9 height 9
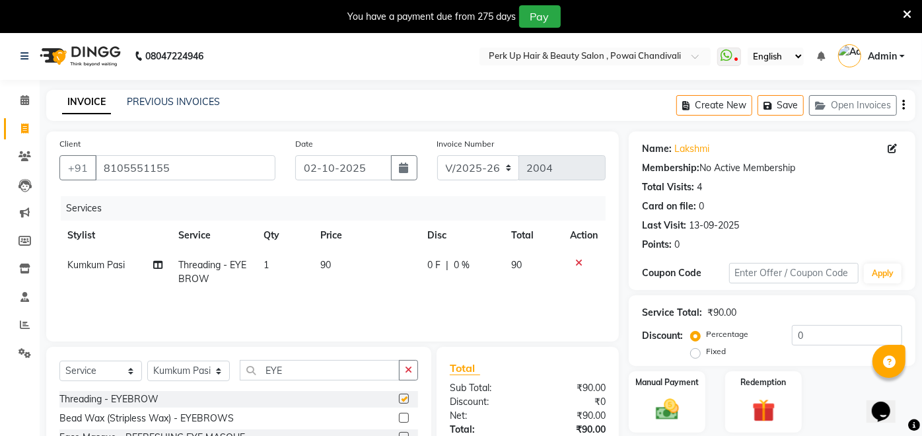
checkbox input "false"
click at [347, 369] on input "EYE" at bounding box center [320, 370] width 160 height 20
type input "E"
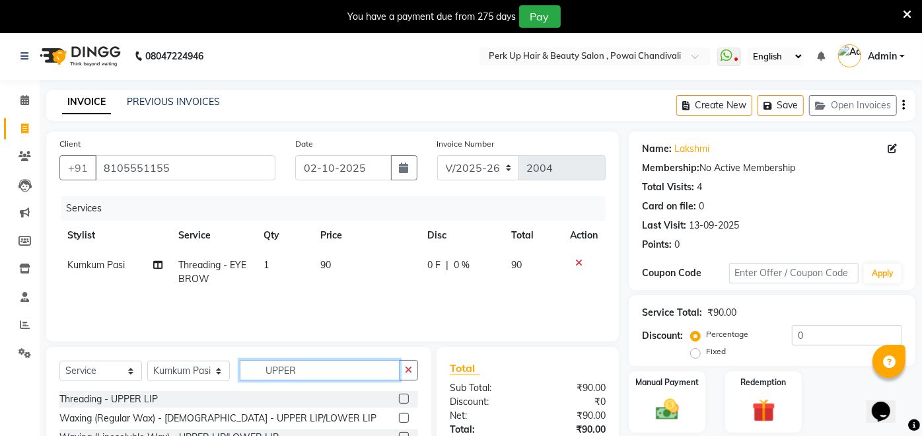
type input "UPPER"
click at [402, 394] on label at bounding box center [404, 399] width 10 height 10
click at [402, 395] on input "checkbox" at bounding box center [403, 399] width 9 height 9
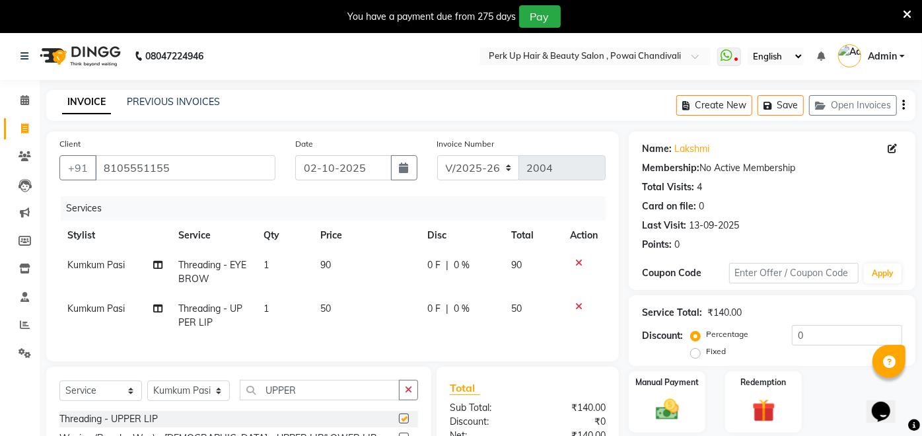
checkbox input "false"
click at [315, 400] on input "UPPER" at bounding box center [320, 390] width 160 height 20
type input "U"
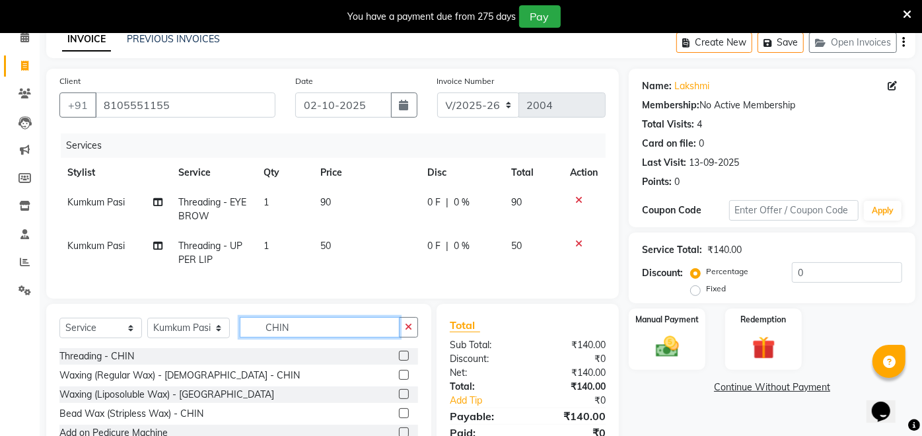
scroll to position [135, 0]
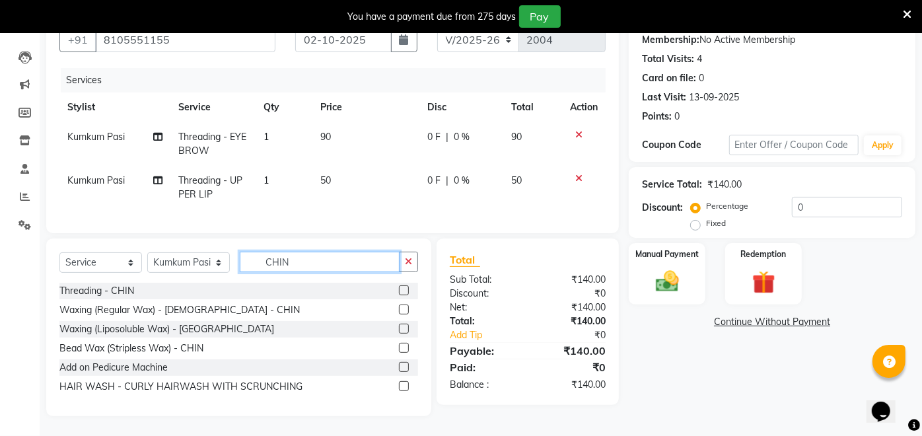
type input "CHIN"
click at [403, 349] on label at bounding box center [404, 348] width 10 height 10
click at [403, 349] on input "checkbox" at bounding box center [403, 348] width 9 height 9
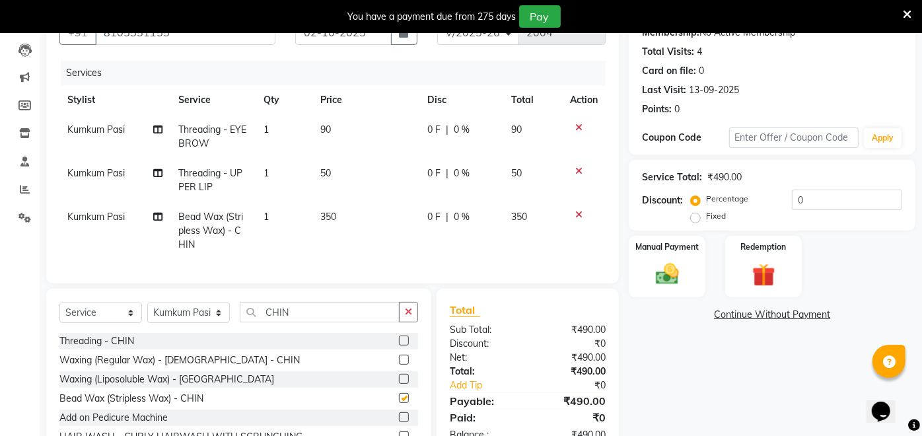
checkbox input "false"
click at [674, 261] on img at bounding box center [667, 274] width 39 height 28
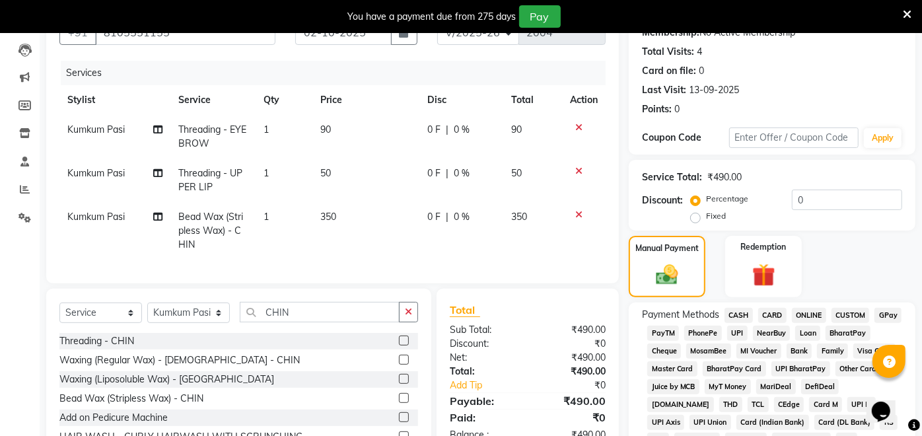
click at [741, 330] on span "UPI" at bounding box center [737, 333] width 20 height 15
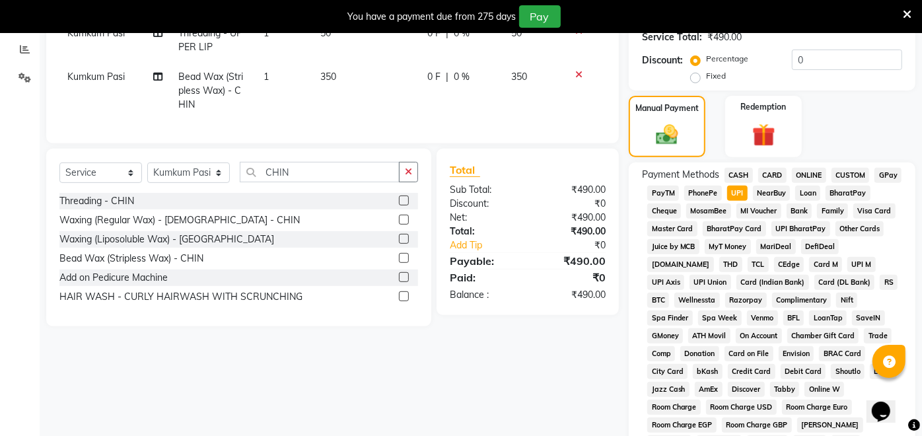
scroll to position [575, 0]
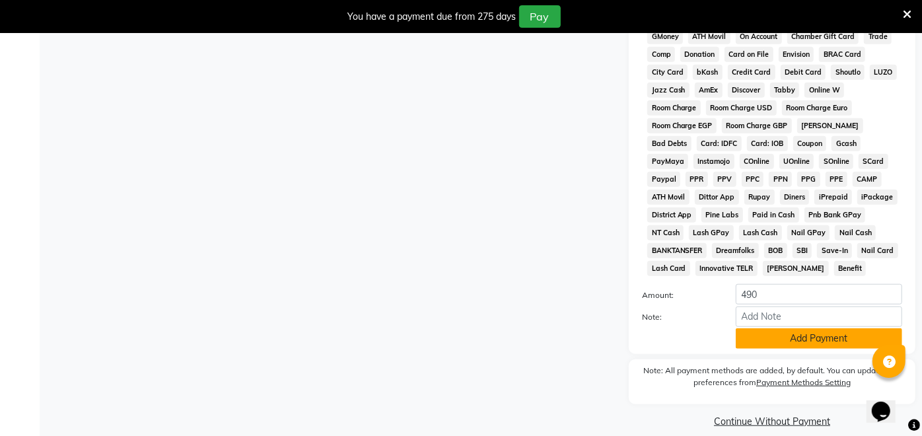
click at [798, 328] on button "Add Payment" at bounding box center [819, 338] width 166 height 20
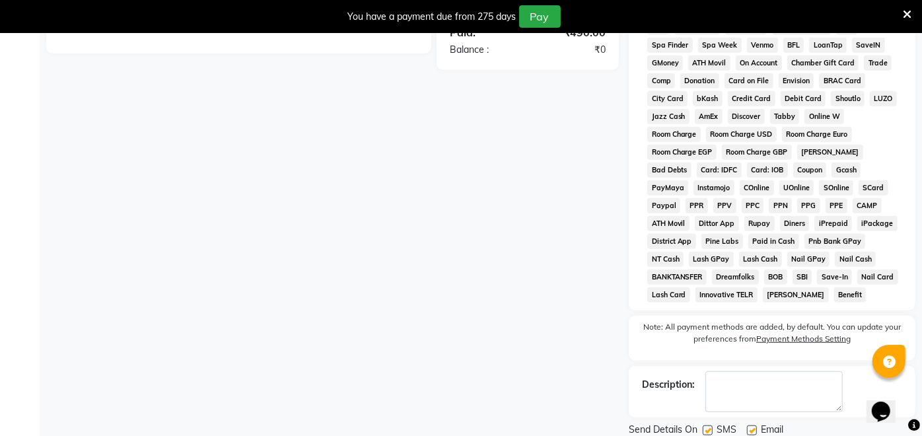
scroll to position [579, 0]
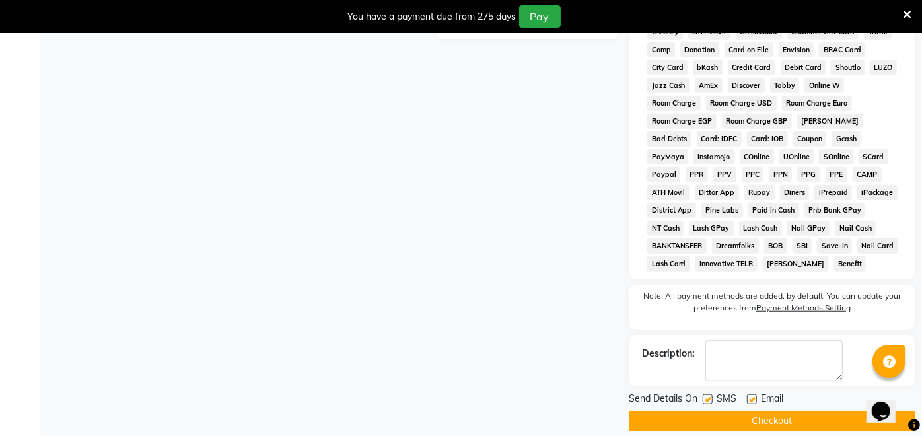
click at [725, 411] on button "Checkout" at bounding box center [772, 421] width 287 height 20
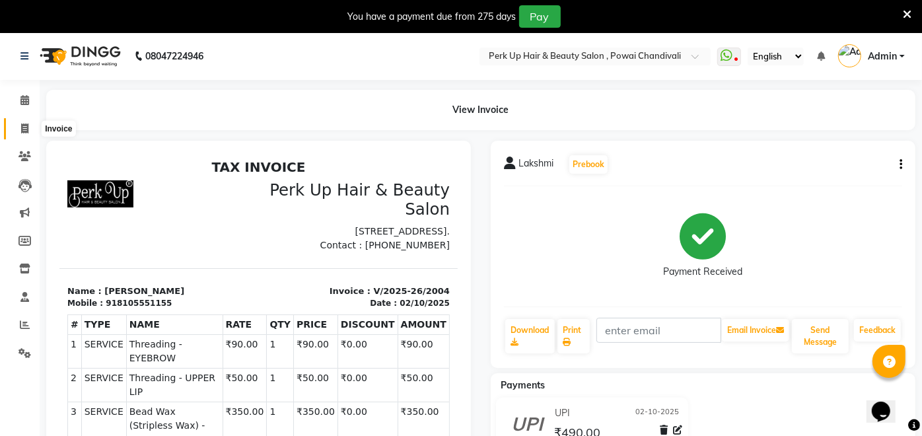
drag, startPoint x: 22, startPoint y: 129, endPoint x: 29, endPoint y: 137, distance: 10.8
click at [22, 129] on icon at bounding box center [24, 129] width 7 height 10
select select "5131"
select select "service"
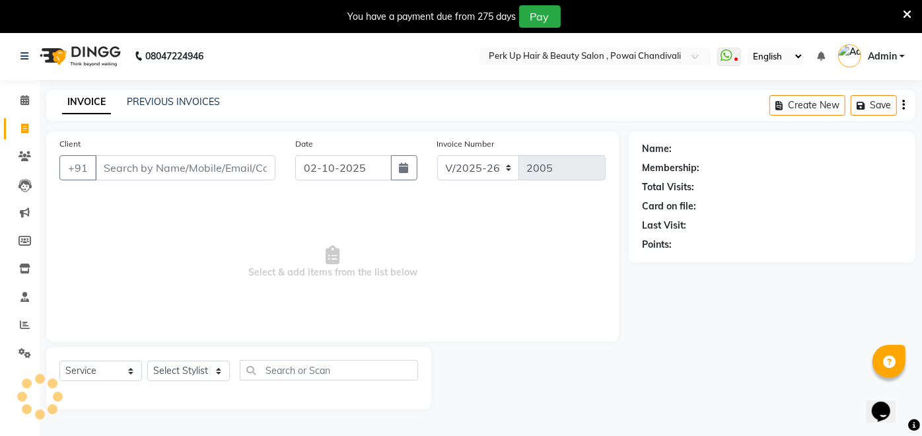
scroll to position [32, 0]
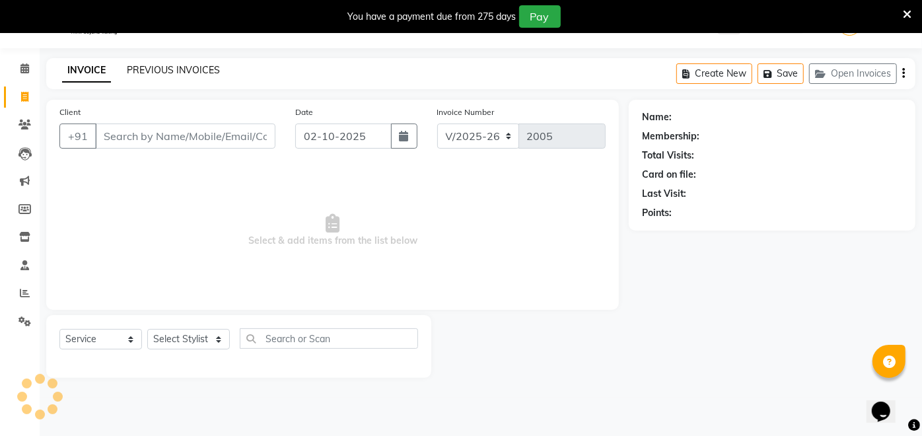
click at [198, 66] on link "PREVIOUS INVOICES" at bounding box center [173, 70] width 93 height 12
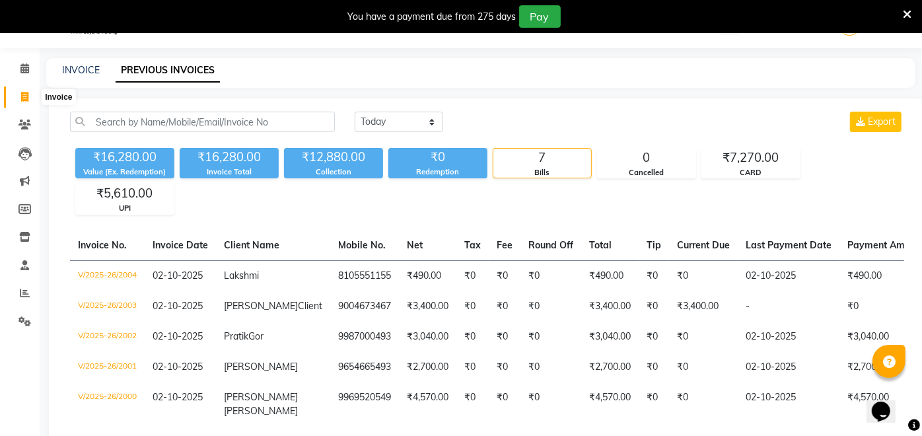
click at [29, 93] on span at bounding box center [24, 97] width 23 height 15
select select "5131"
select select "service"
